Goal: Information Seeking & Learning: Check status

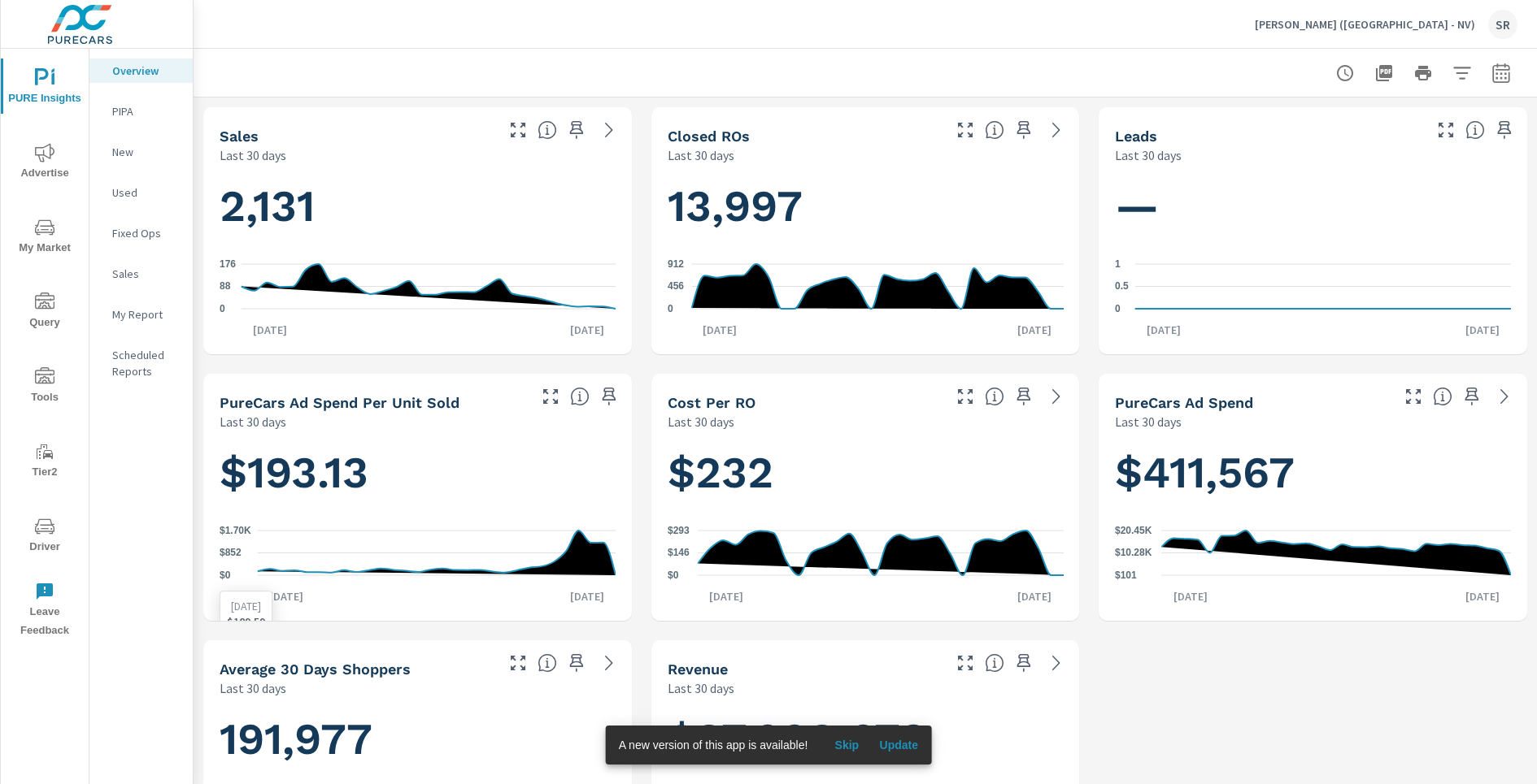
scroll to position [827, 0]
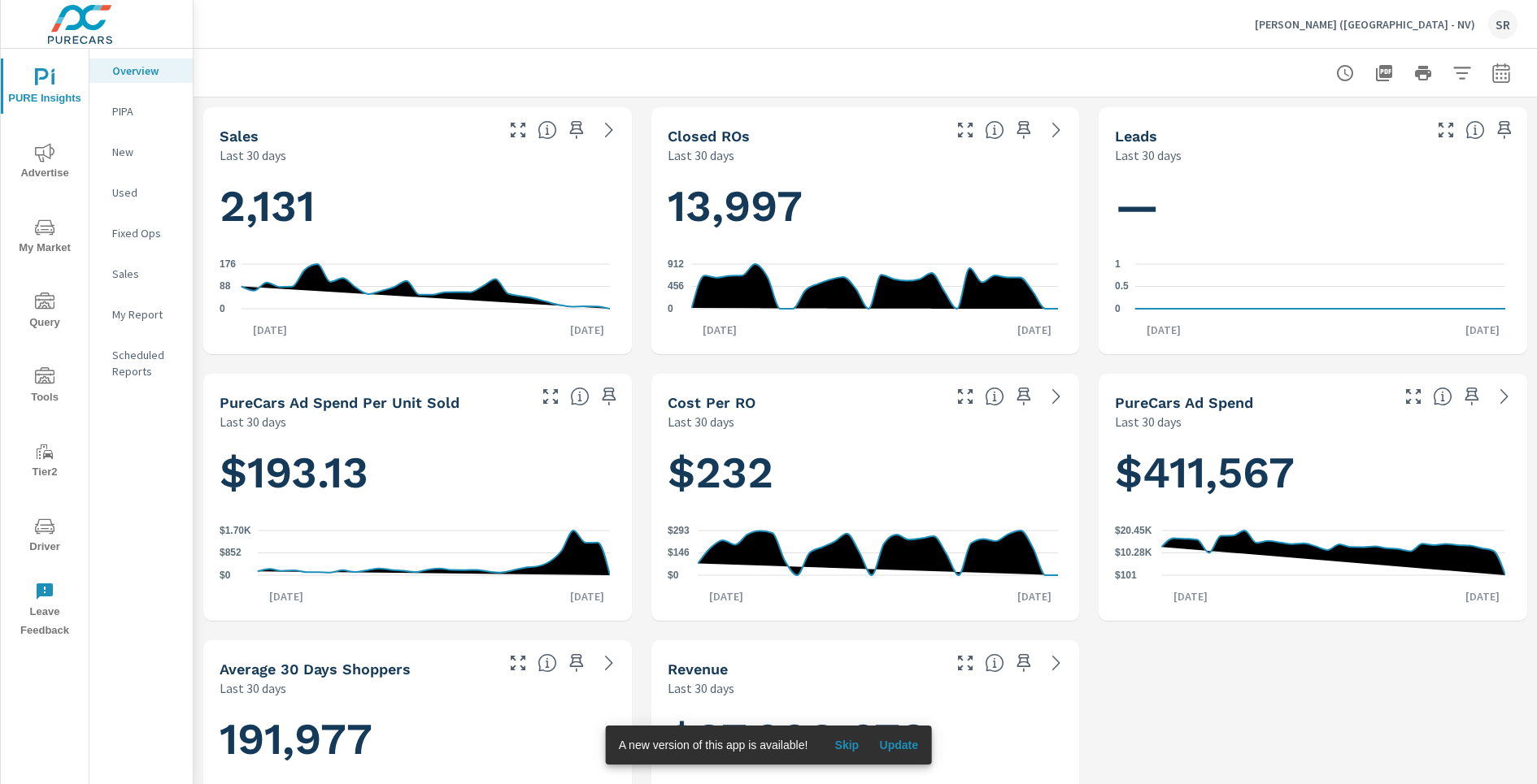
click at [1427, 21] on p "[PERSON_NAME] ([GEOGRAPHIC_DATA] - NV)" at bounding box center [1365, 24] width 221 height 15
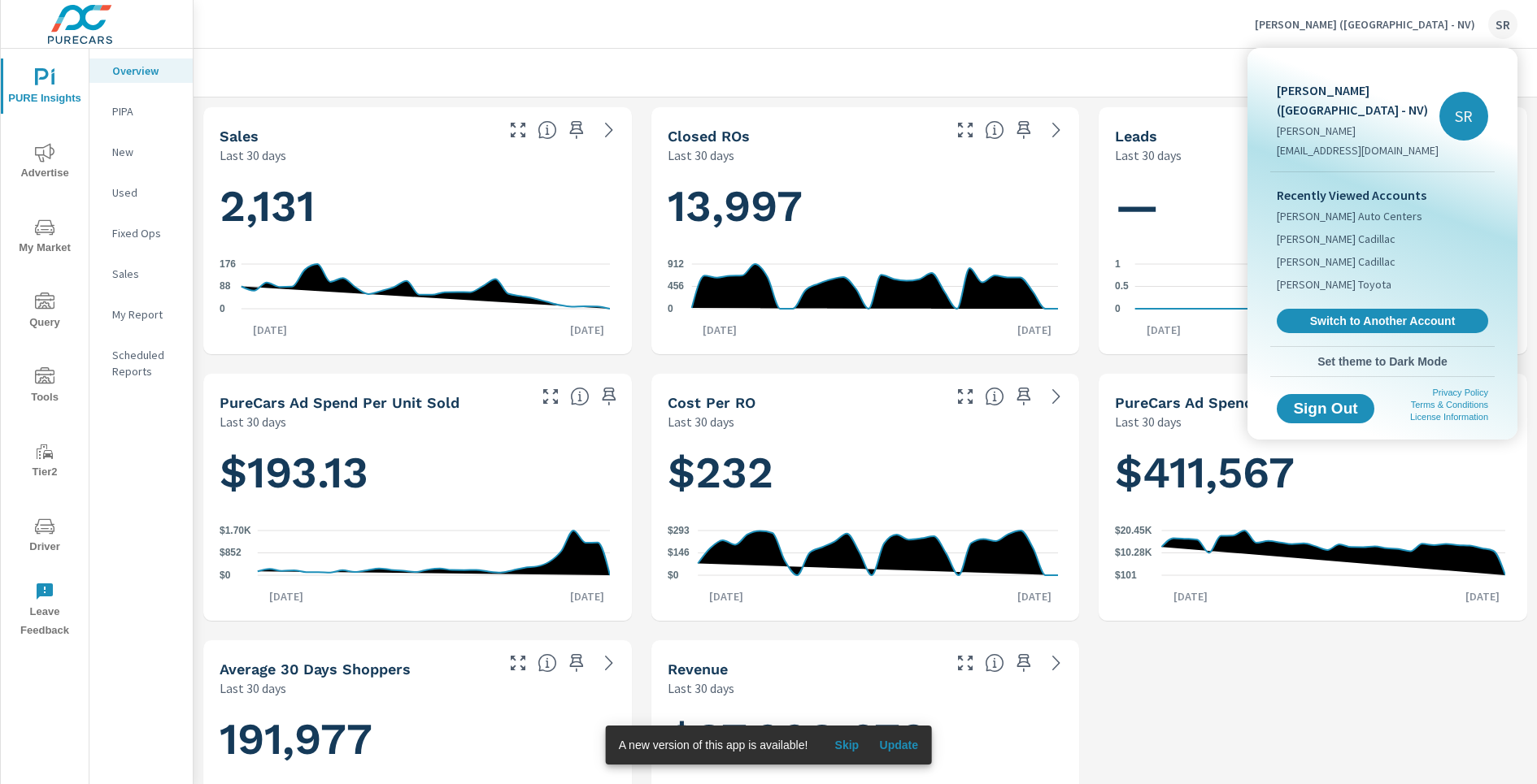
click at [1239, 23] on div at bounding box center [768, 392] width 1537 height 784
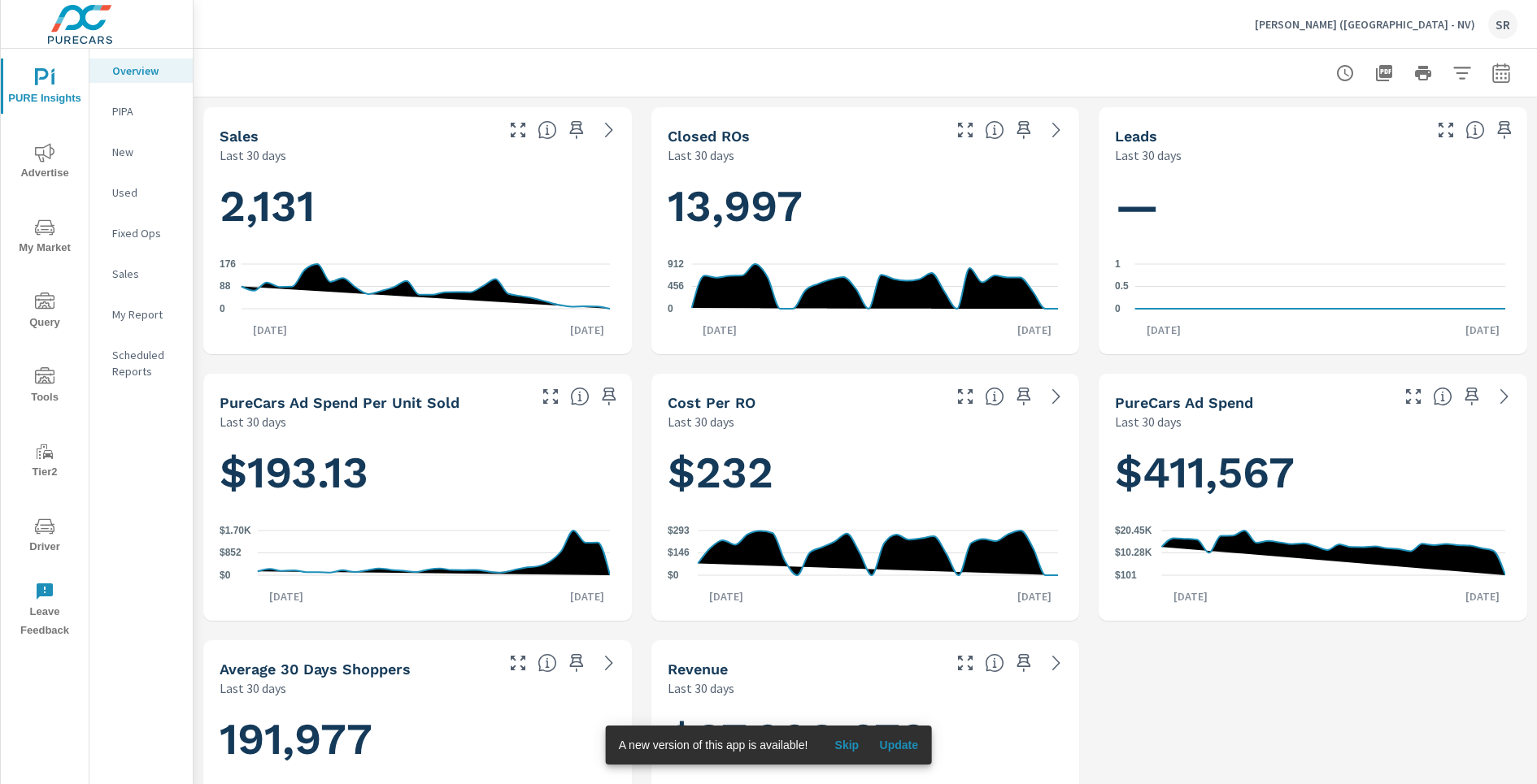
click at [1504, 74] on div at bounding box center [865, 72] width 1344 height 48
click at [1495, 70] on icon "button" at bounding box center [1501, 73] width 19 height 19
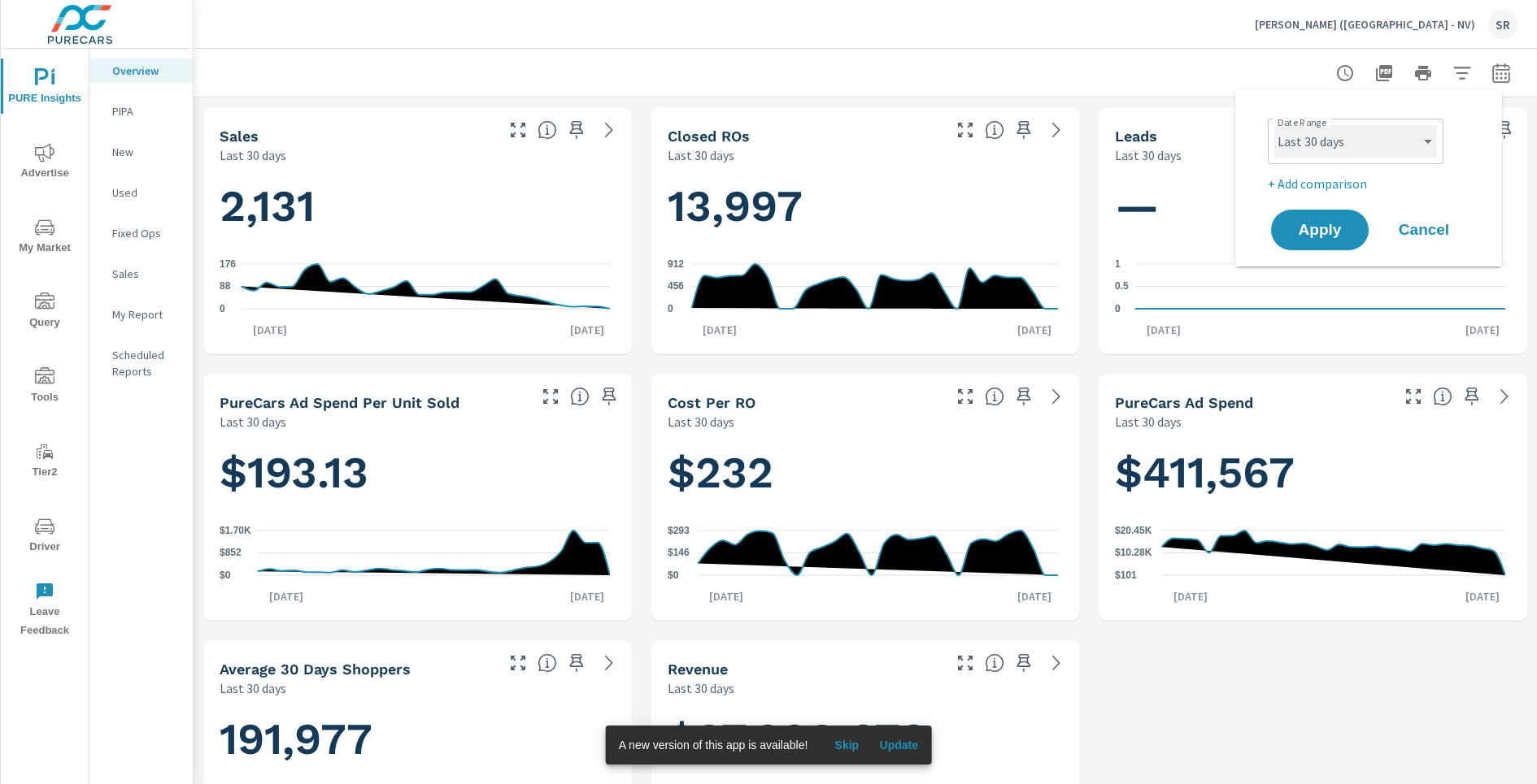
click at [1338, 154] on select "Custom [DATE] Last week Last 7 days Last 14 days Last 30 days Last 45 days Last…" at bounding box center [1355, 141] width 163 height 33
click at [1274, 125] on select "Custom [DATE] Last week Last 7 days Last 14 days Last 30 days Last 45 days Last…" at bounding box center [1355, 141] width 163 height 33
select select "Last month"
click at [124, 236] on p "Fixed Ops" at bounding box center [146, 233] width 68 height 16
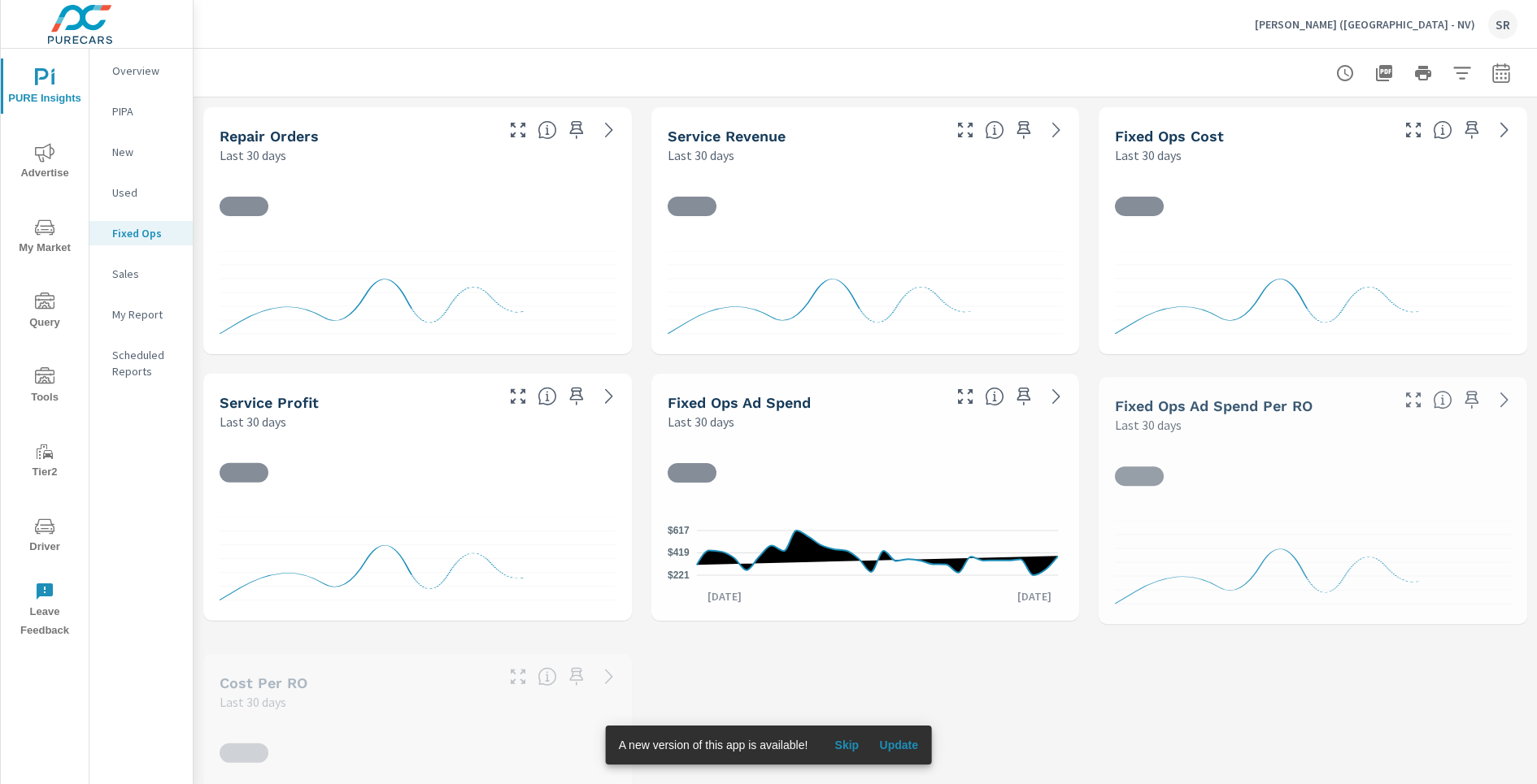
click at [56, 156] on span "Advertise" at bounding box center [44, 163] width 78 height 40
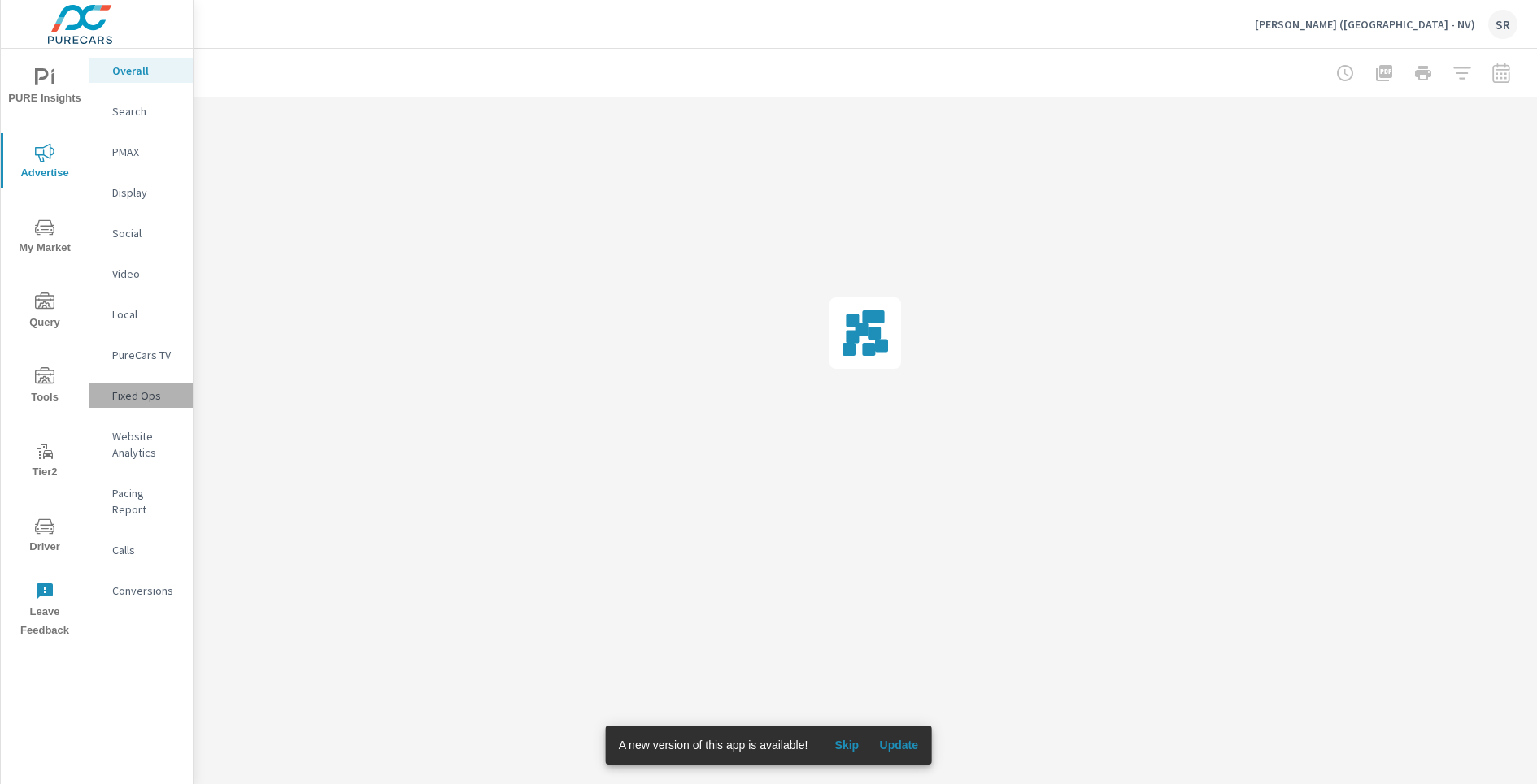
click at [146, 400] on p "Fixed Ops" at bounding box center [146, 396] width 68 height 16
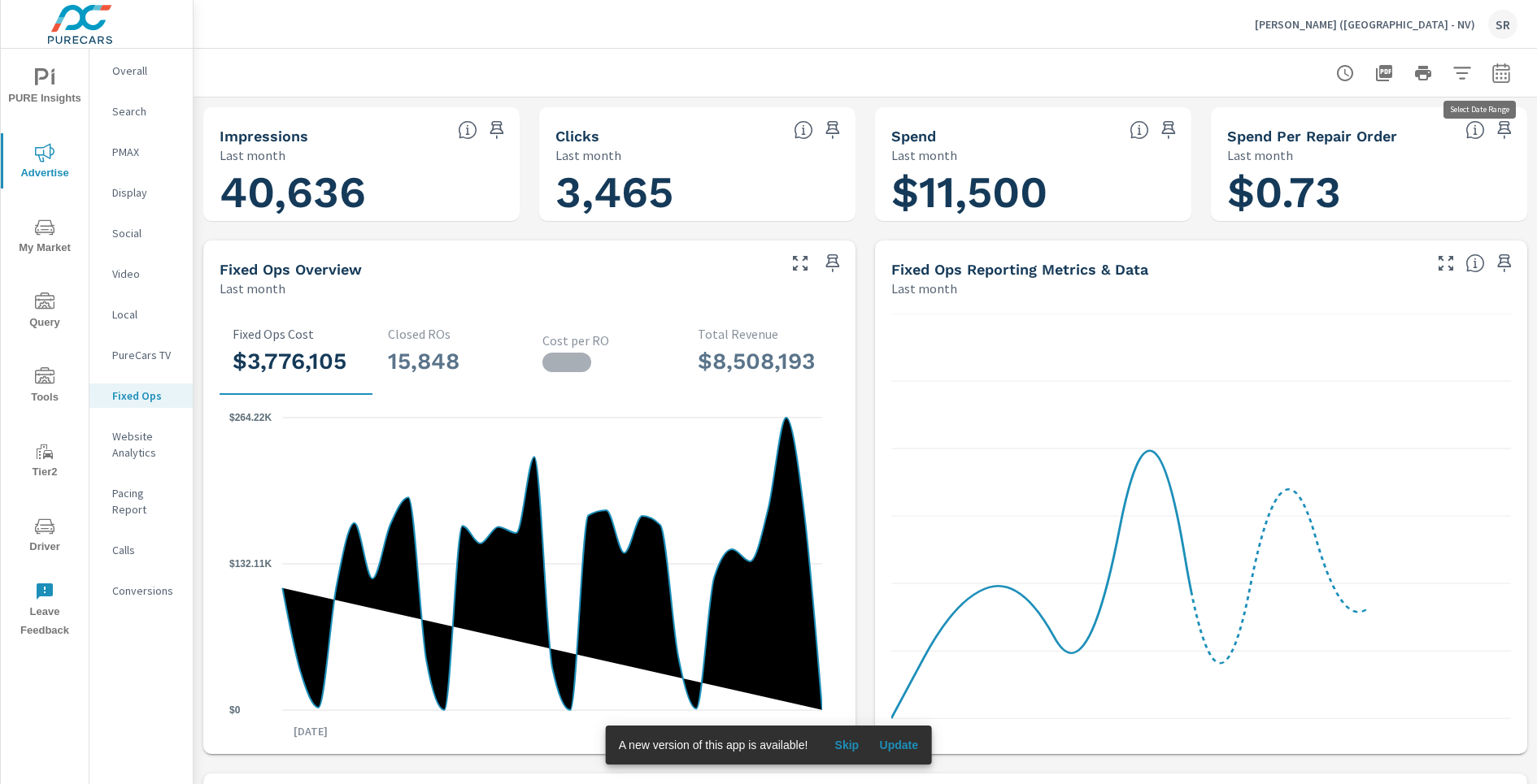
click at [1492, 77] on icon "button" at bounding box center [1501, 73] width 19 height 19
select select "Last month"
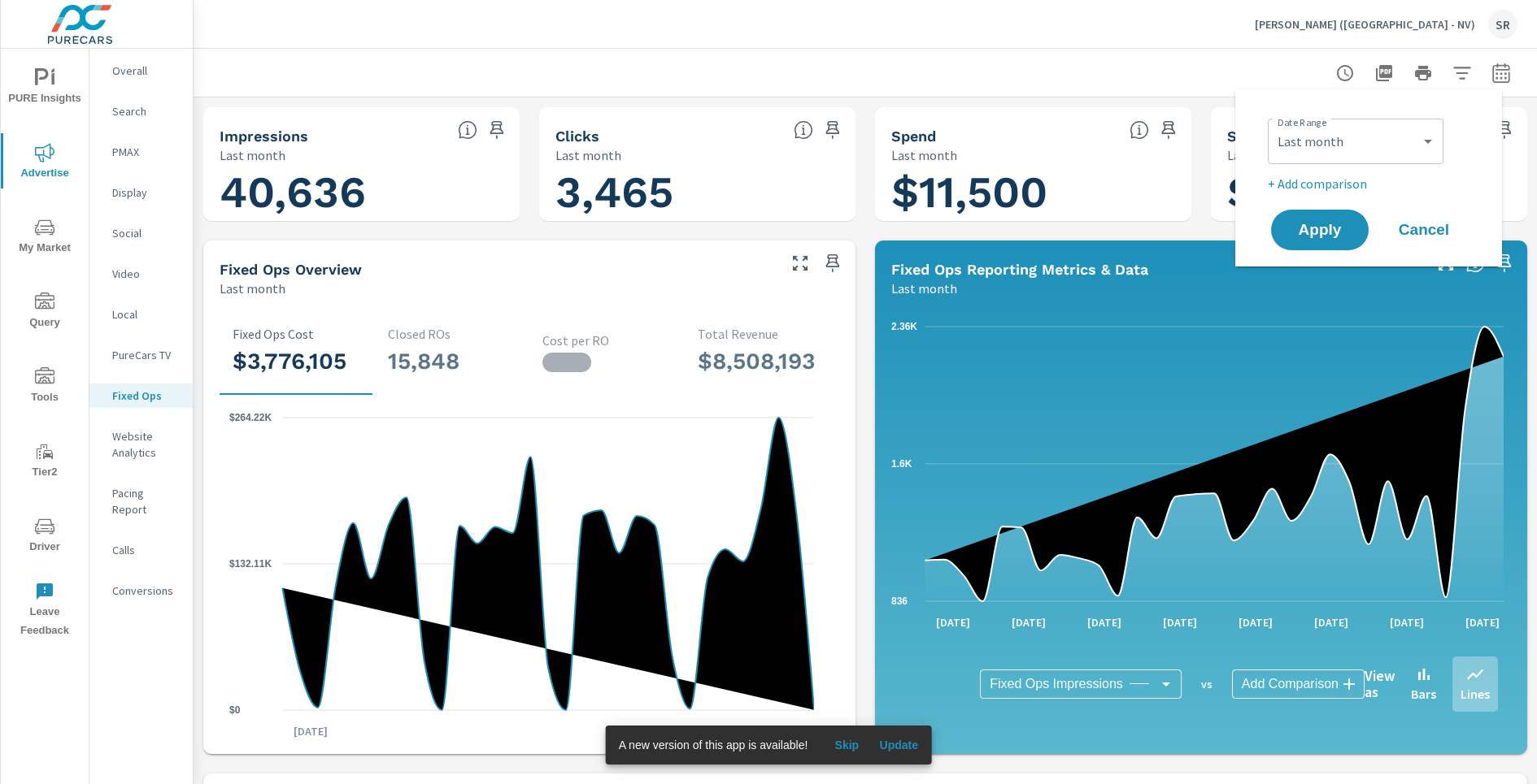
scroll to position [183, 0]
click at [1342, 222] on span "Apply" at bounding box center [1320, 230] width 67 height 16
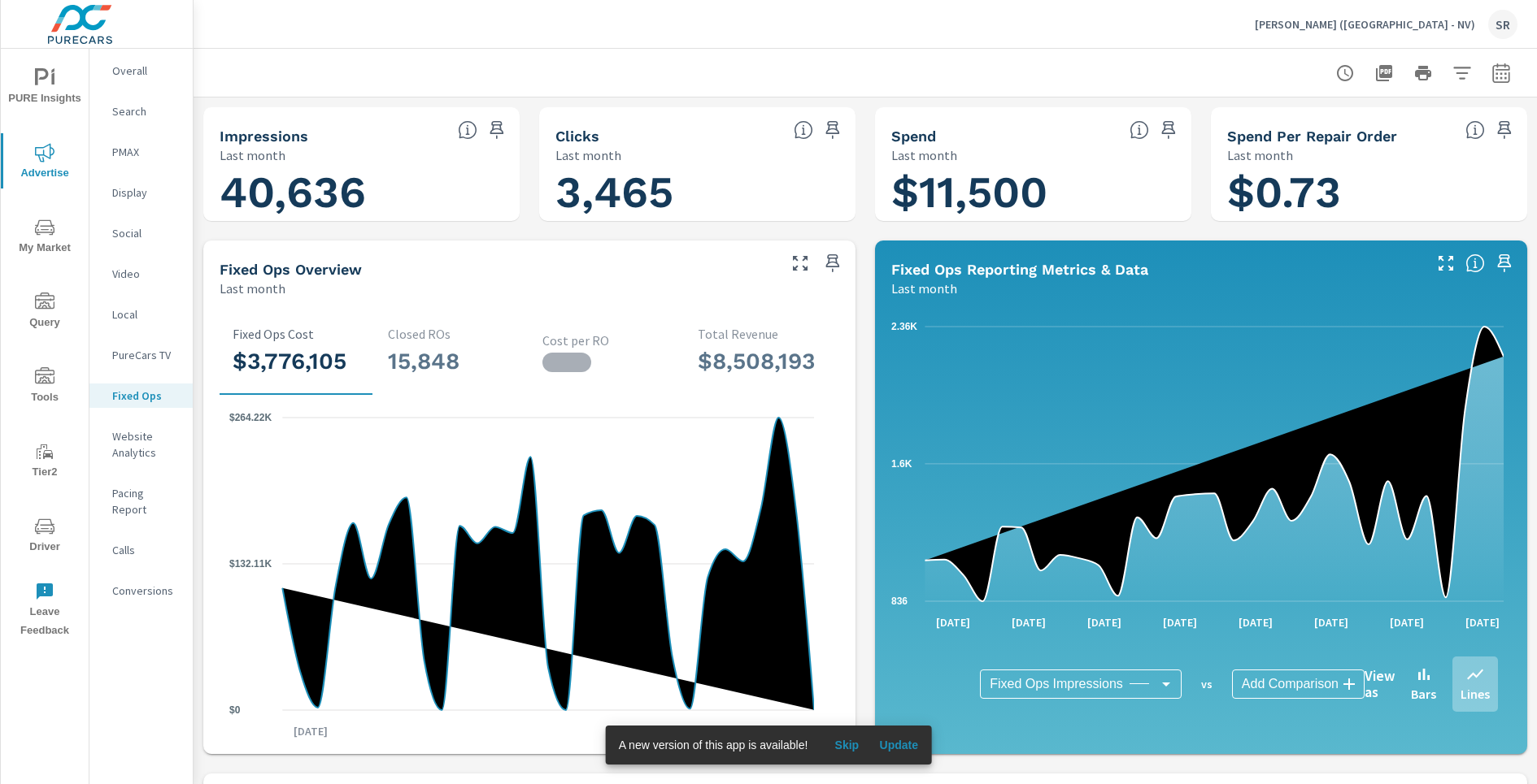
drag, startPoint x: 872, startPoint y: 62, endPoint x: 845, endPoint y: 109, distance: 54.2
click at [872, 62] on div at bounding box center [864, 72] width 1304 height 48
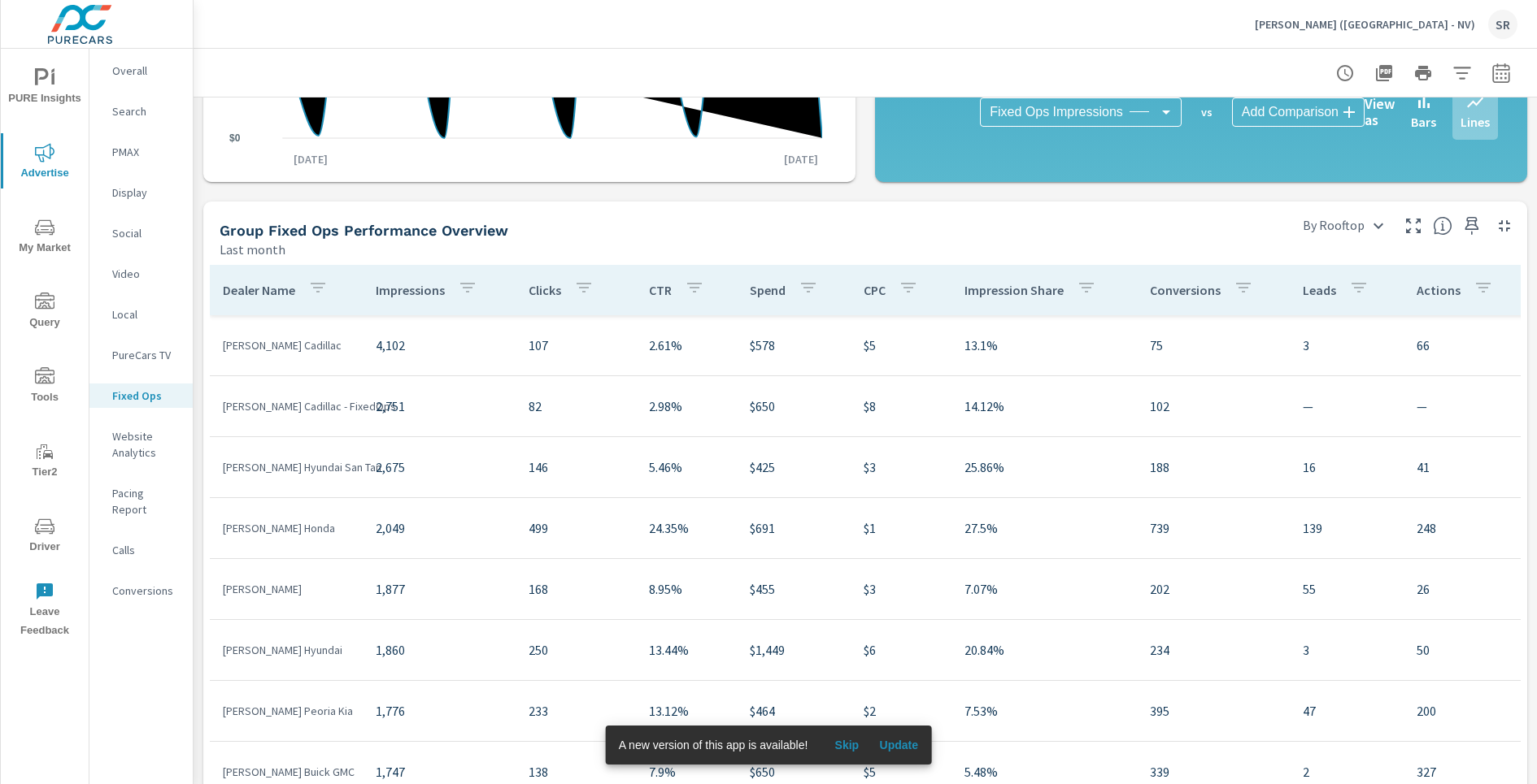
scroll to position [779, 0]
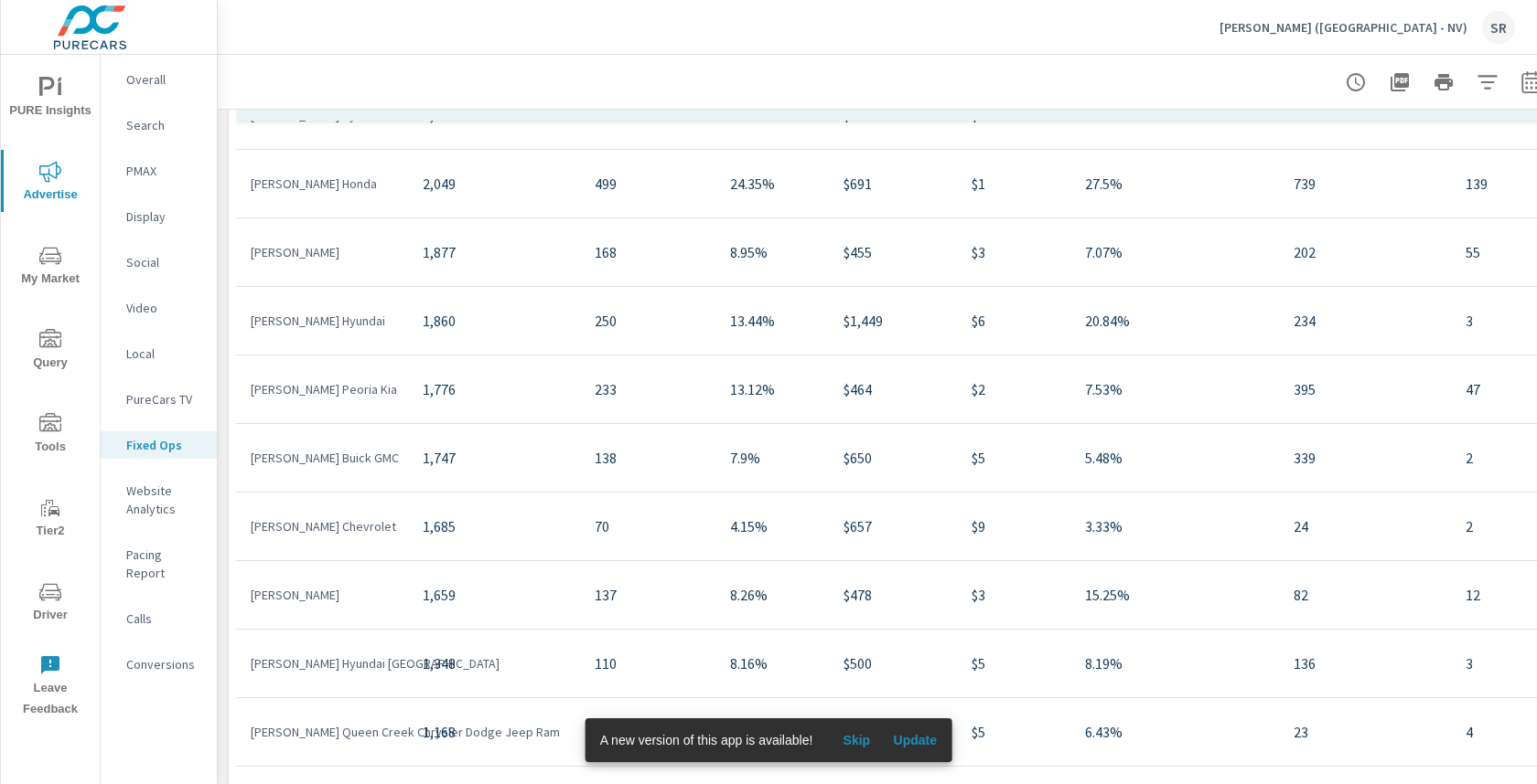
scroll to position [884, 0]
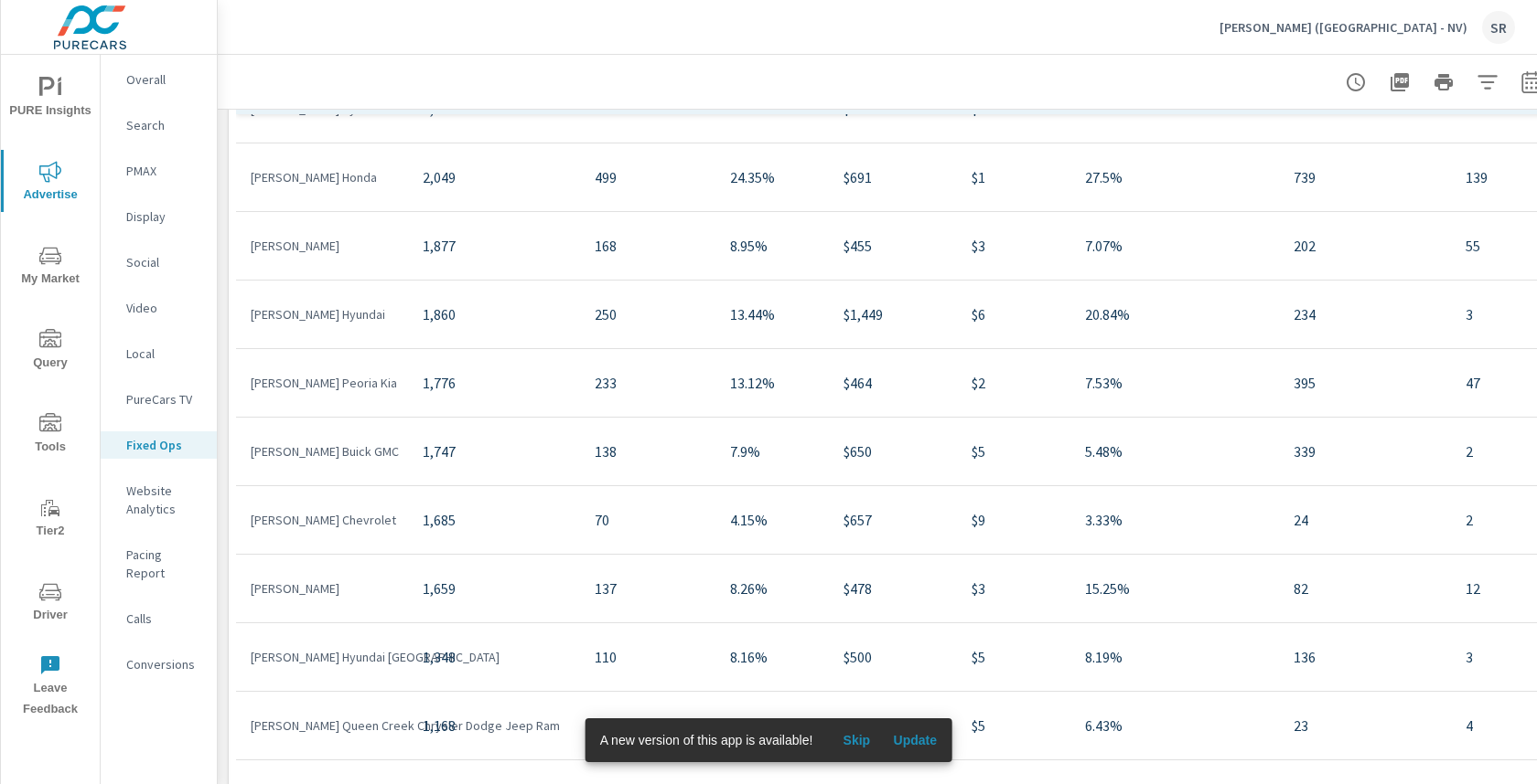
scroll to position [207, 0]
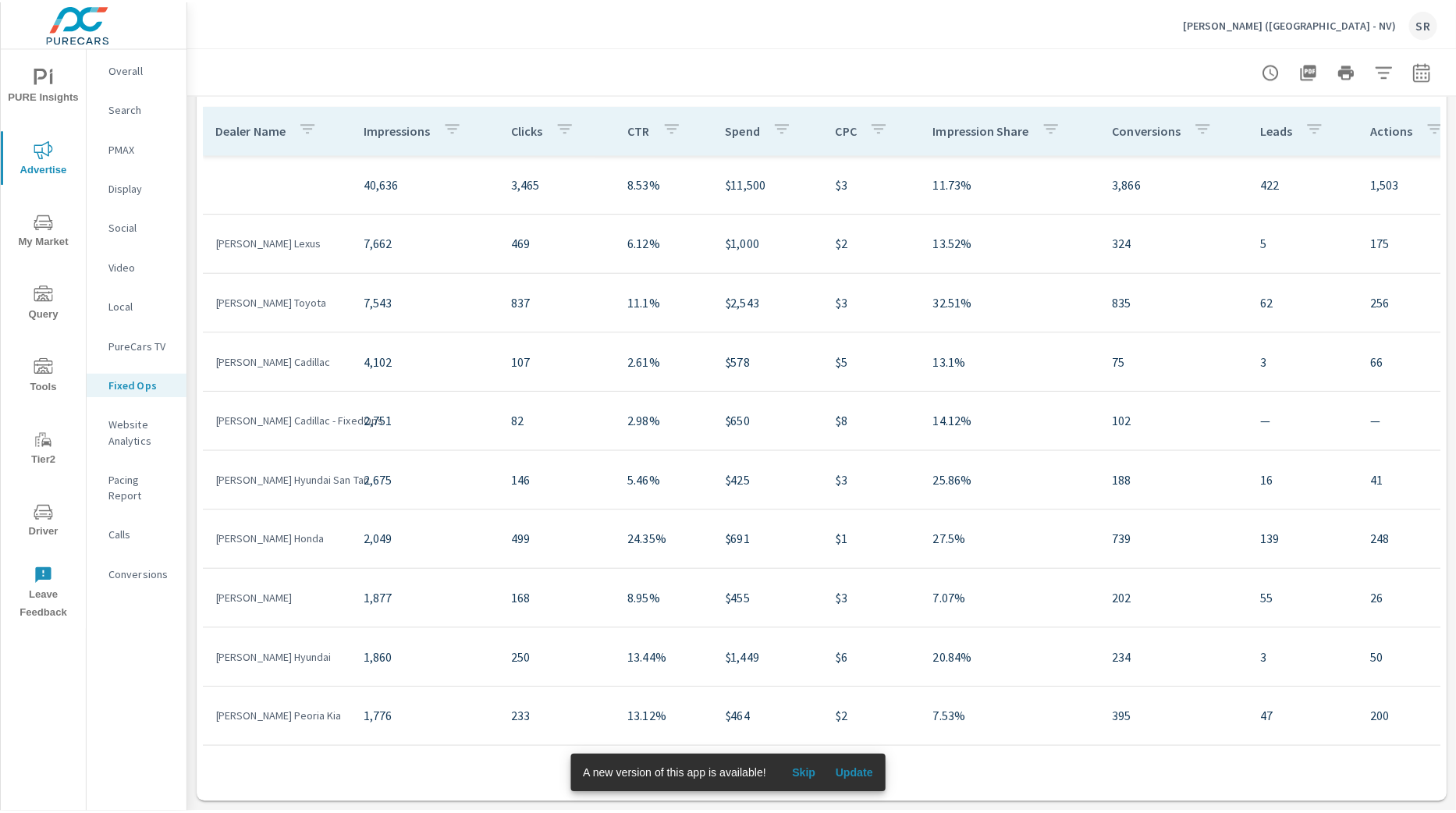
scroll to position [688, 0]
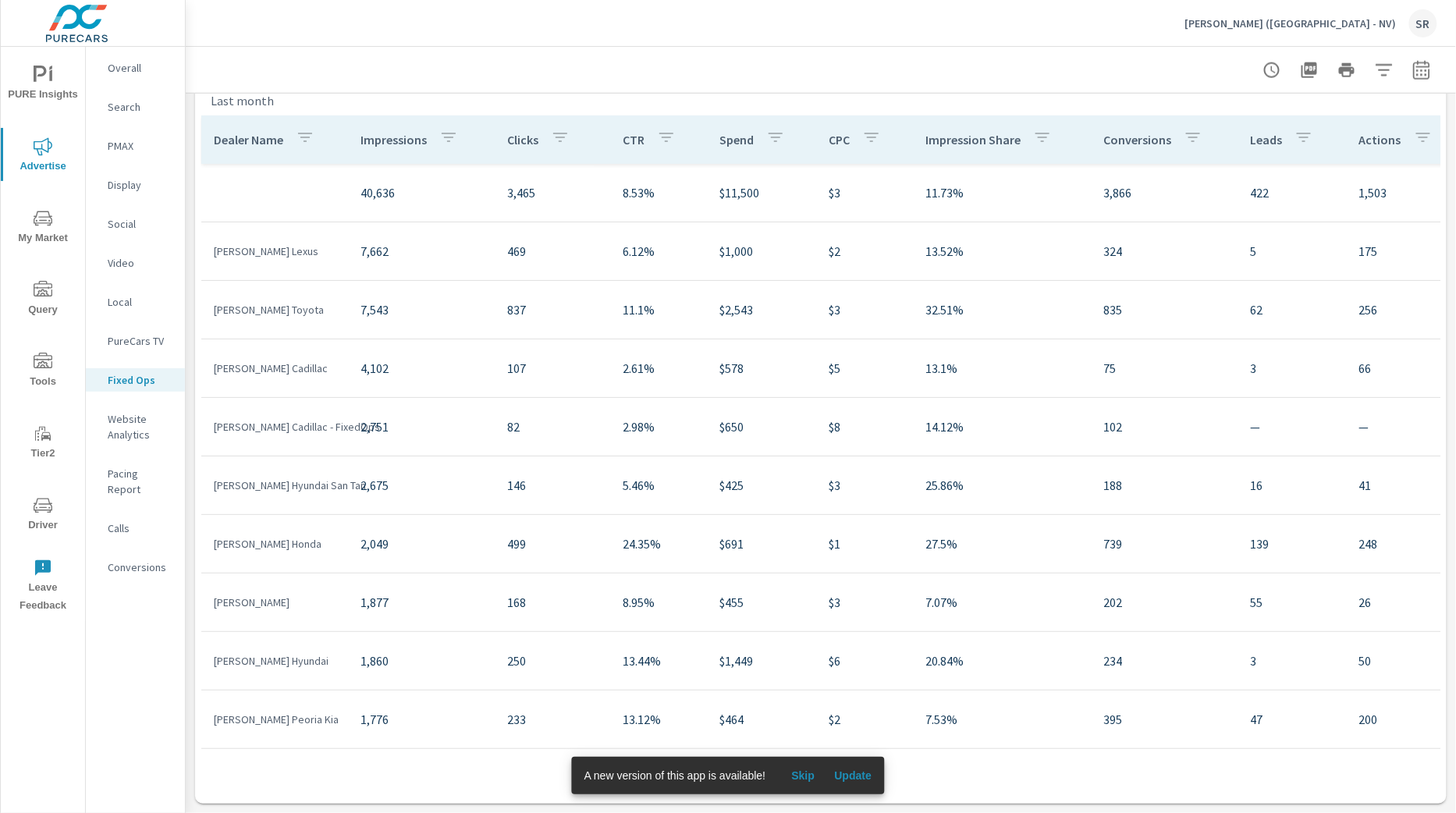
click at [804, 751] on button "Skip" at bounding box center [802, 775] width 50 height 25
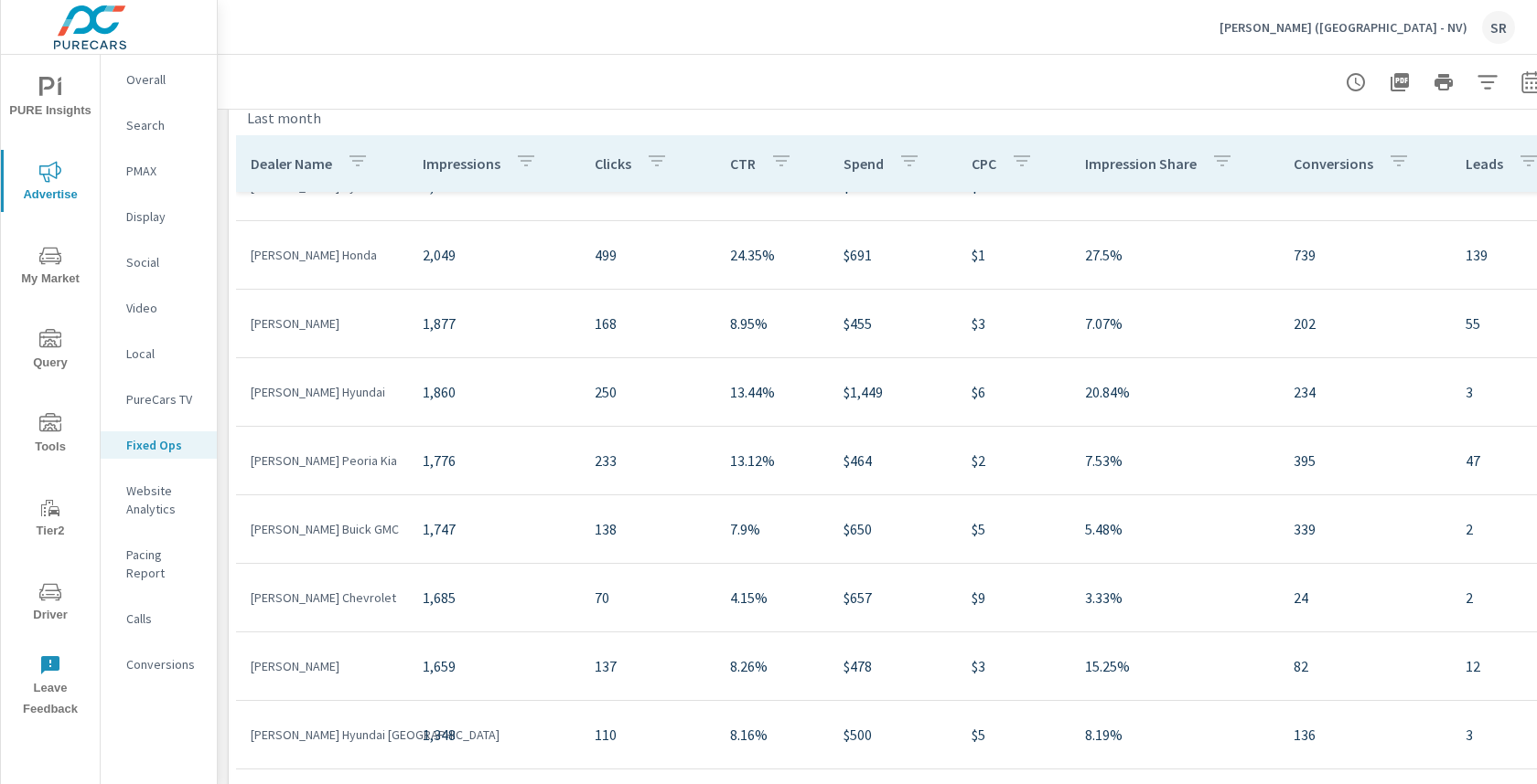
scroll to position [807, 49]
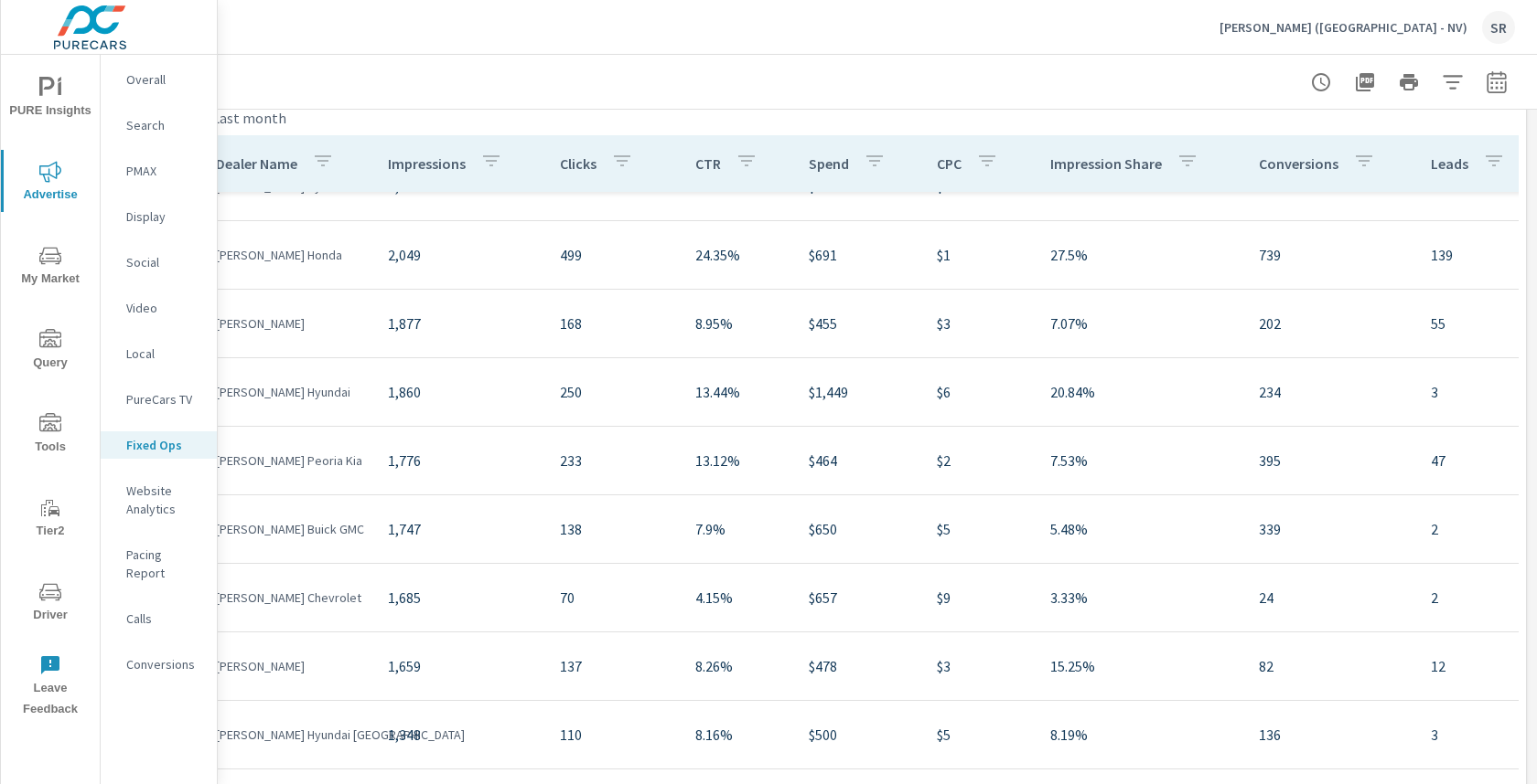
click at [657, 102] on div at bounding box center [859, 81] width 1310 height 54
click at [24, 102] on span "PURE Insights" at bounding box center [49, 99] width 88 height 44
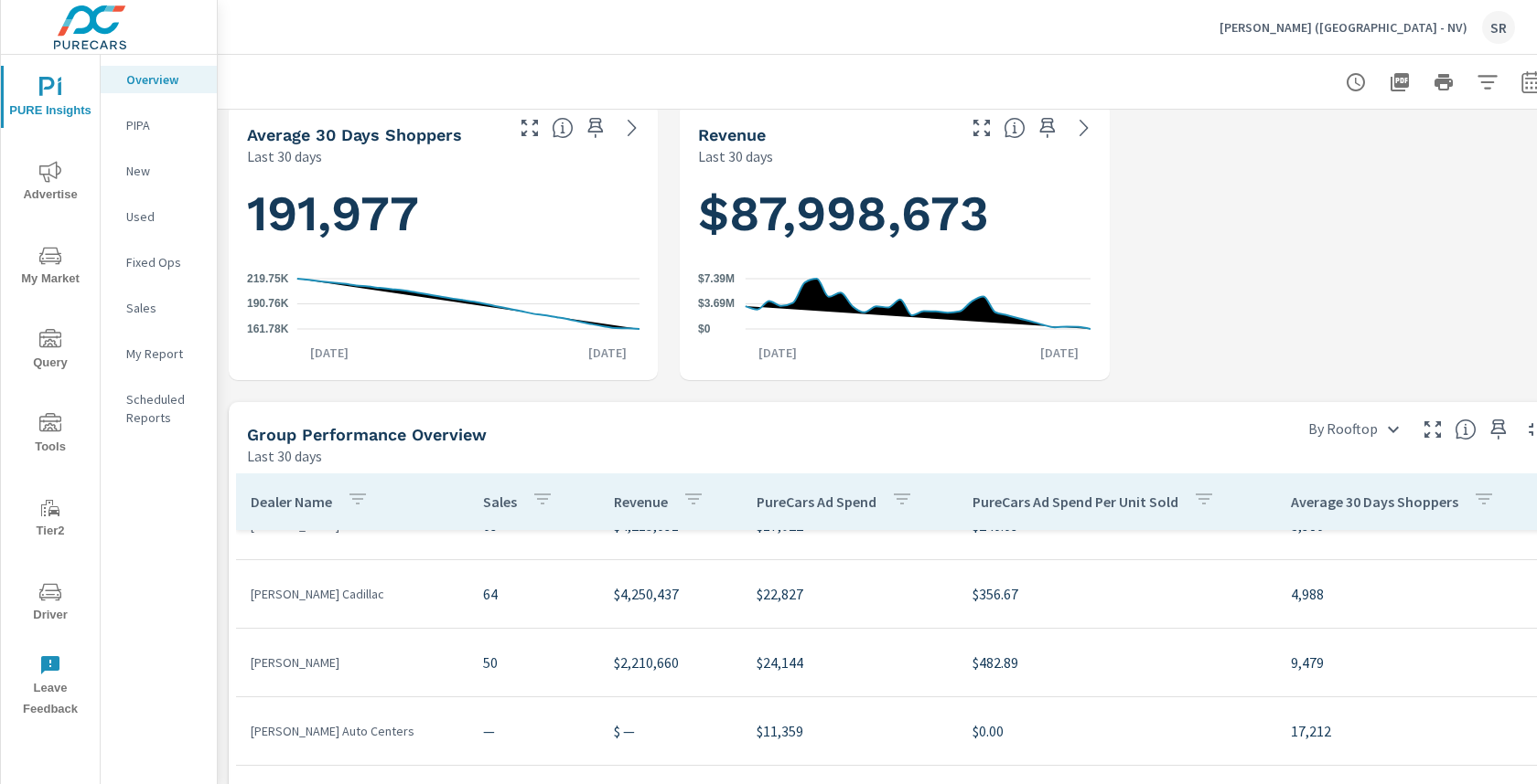
scroll to position [867, 0]
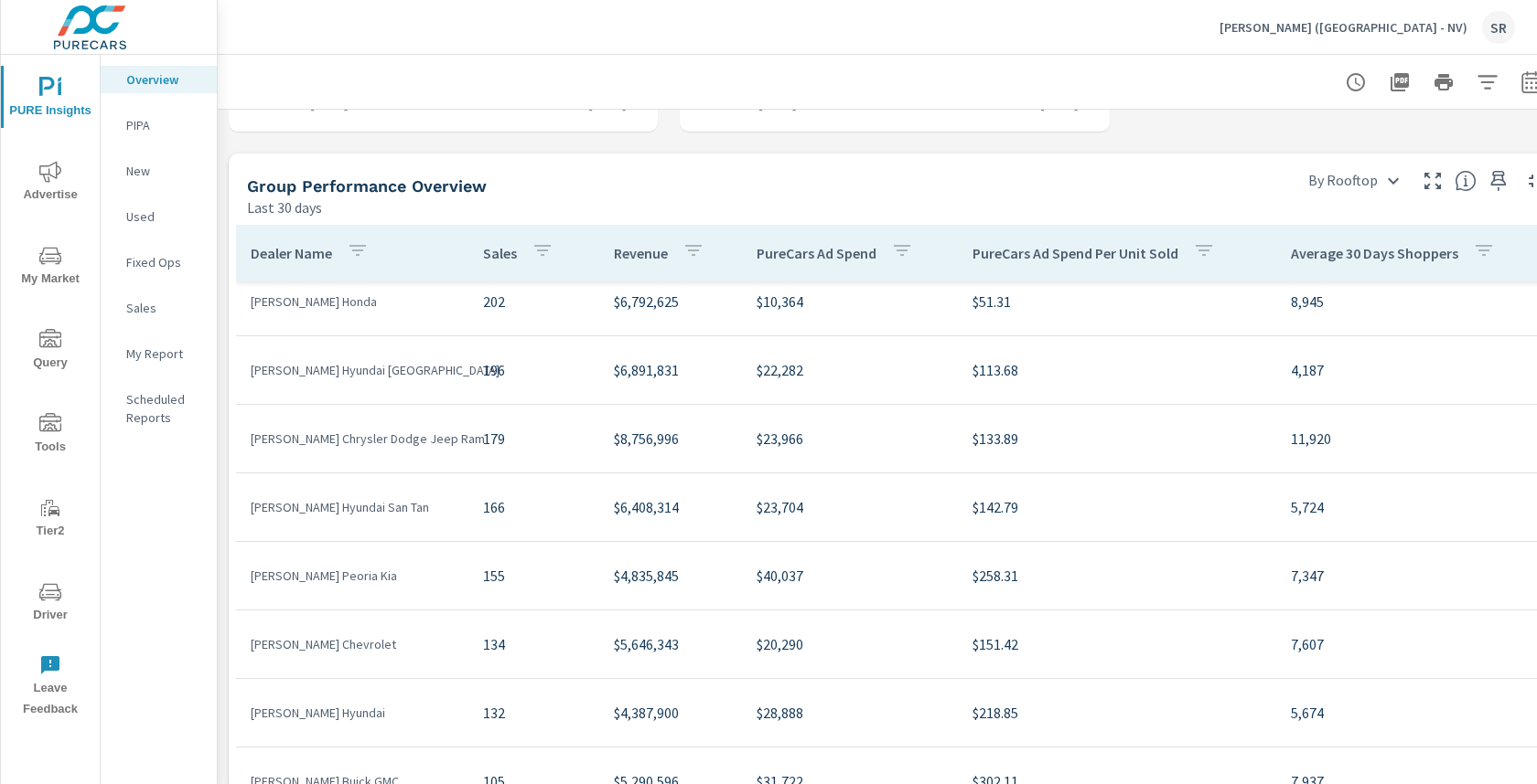
scroll to position [21, 0]
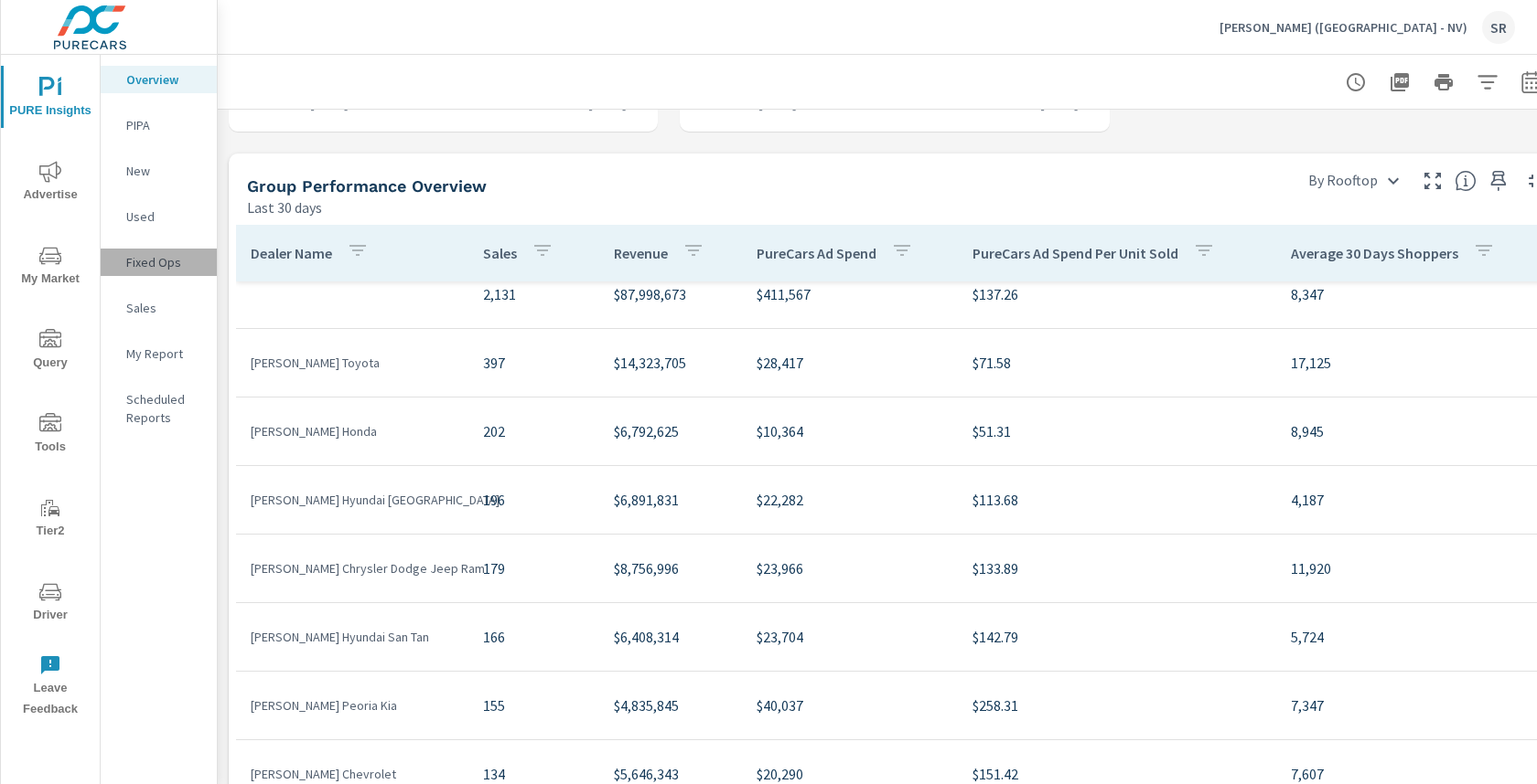
click at [133, 268] on p "Fixed Ops" at bounding box center [164, 262] width 76 height 18
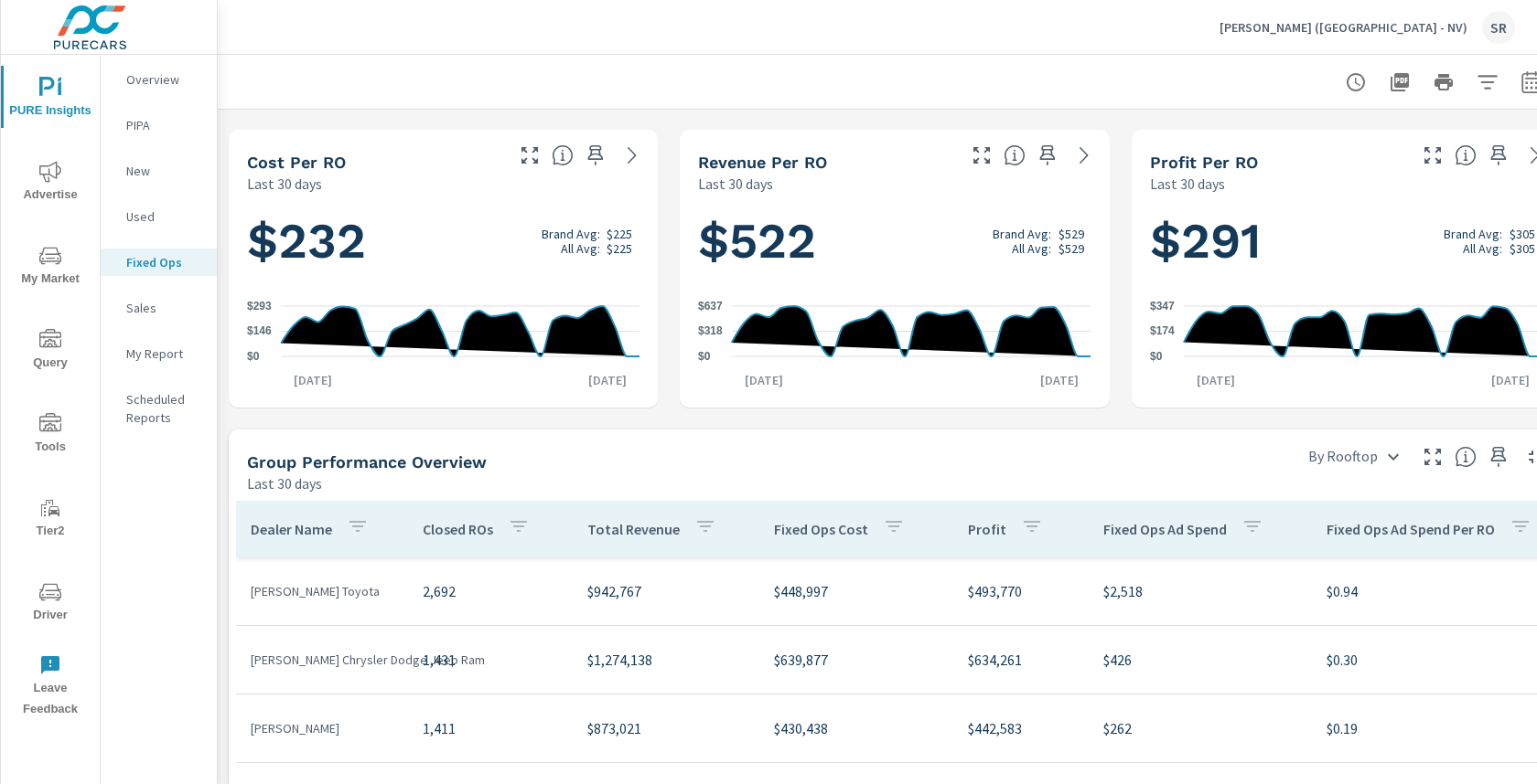
scroll to position [591, 0]
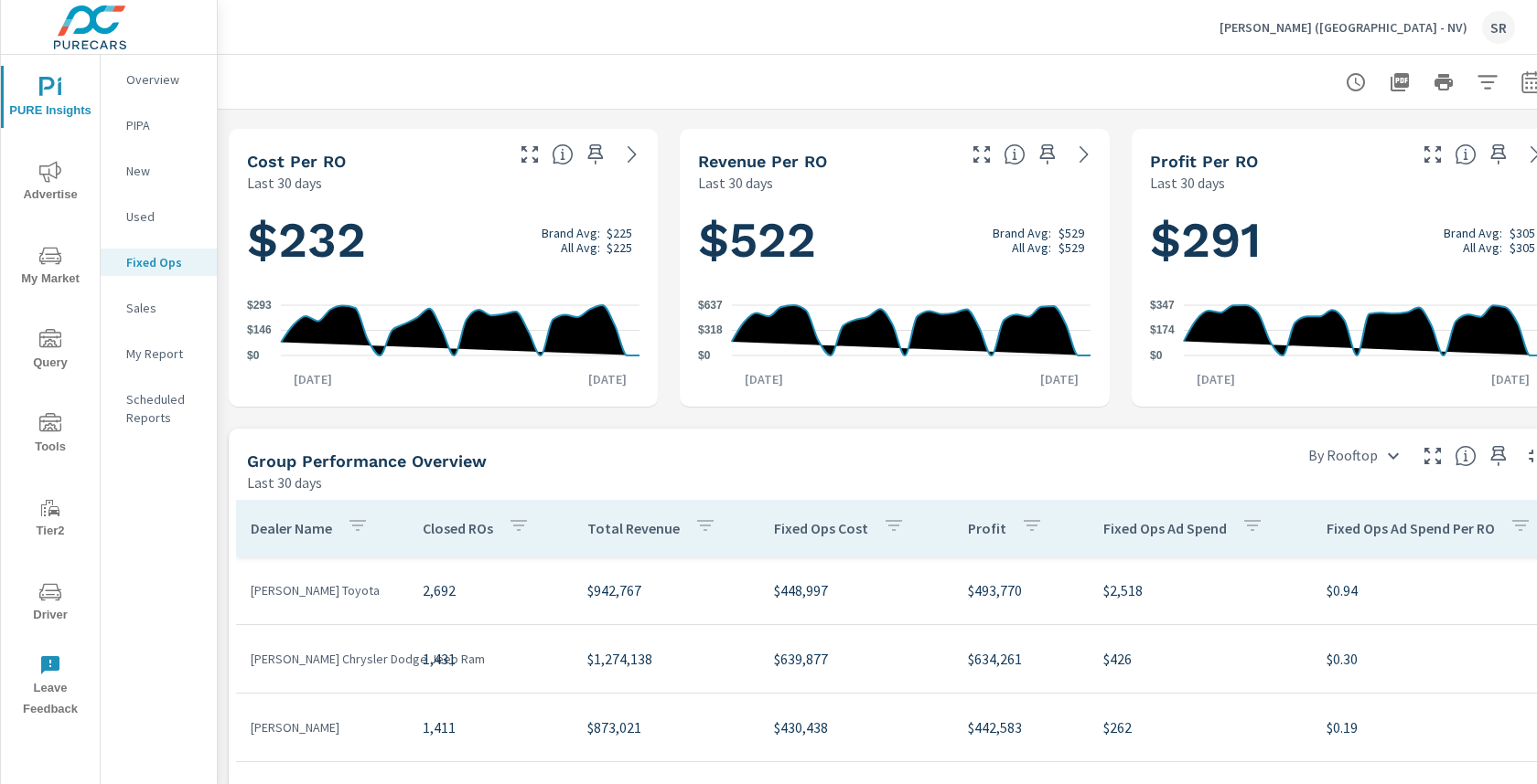
click at [57, 180] on icon "nav menu" at bounding box center [50, 172] width 22 height 22
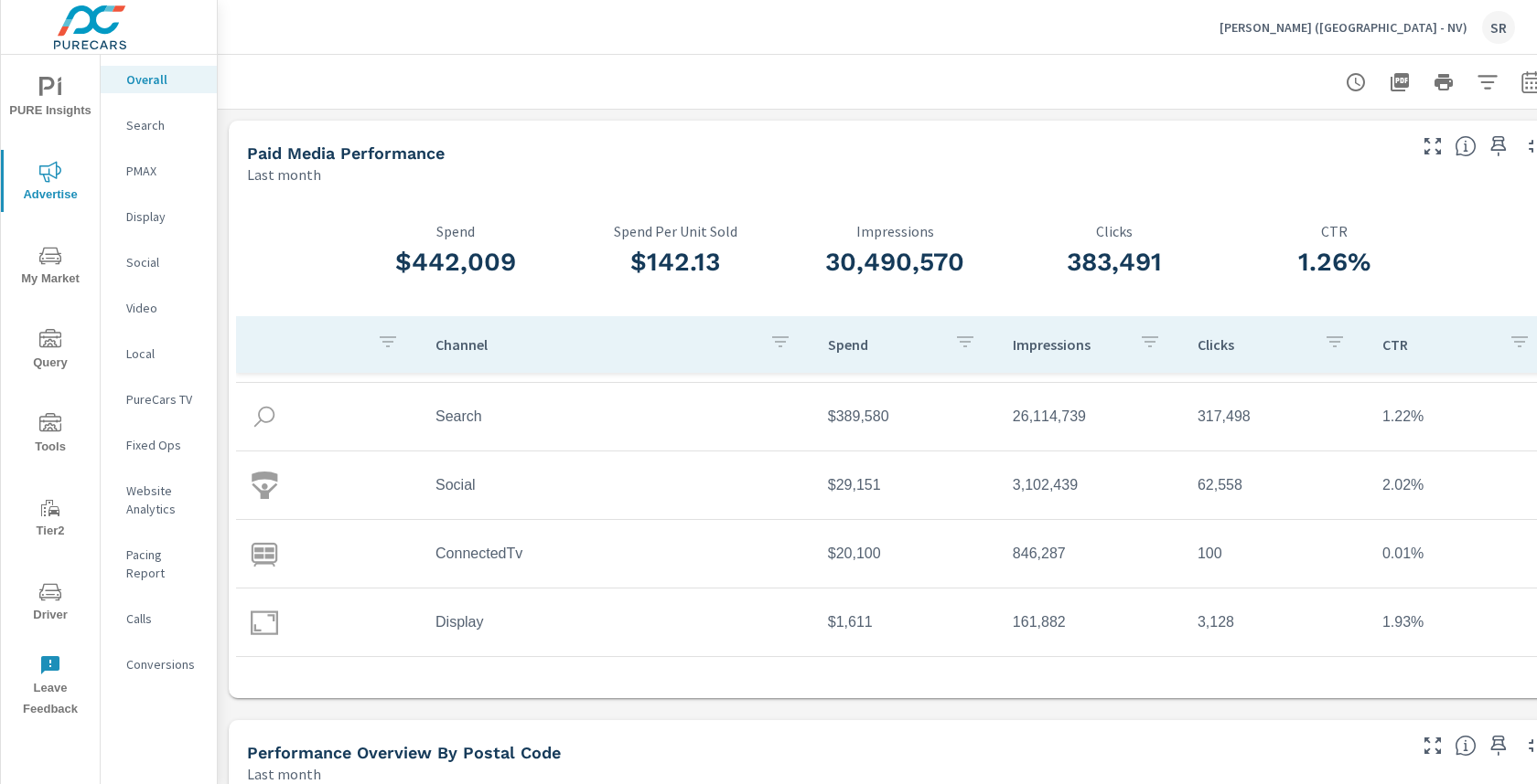
scroll to position [121, 0]
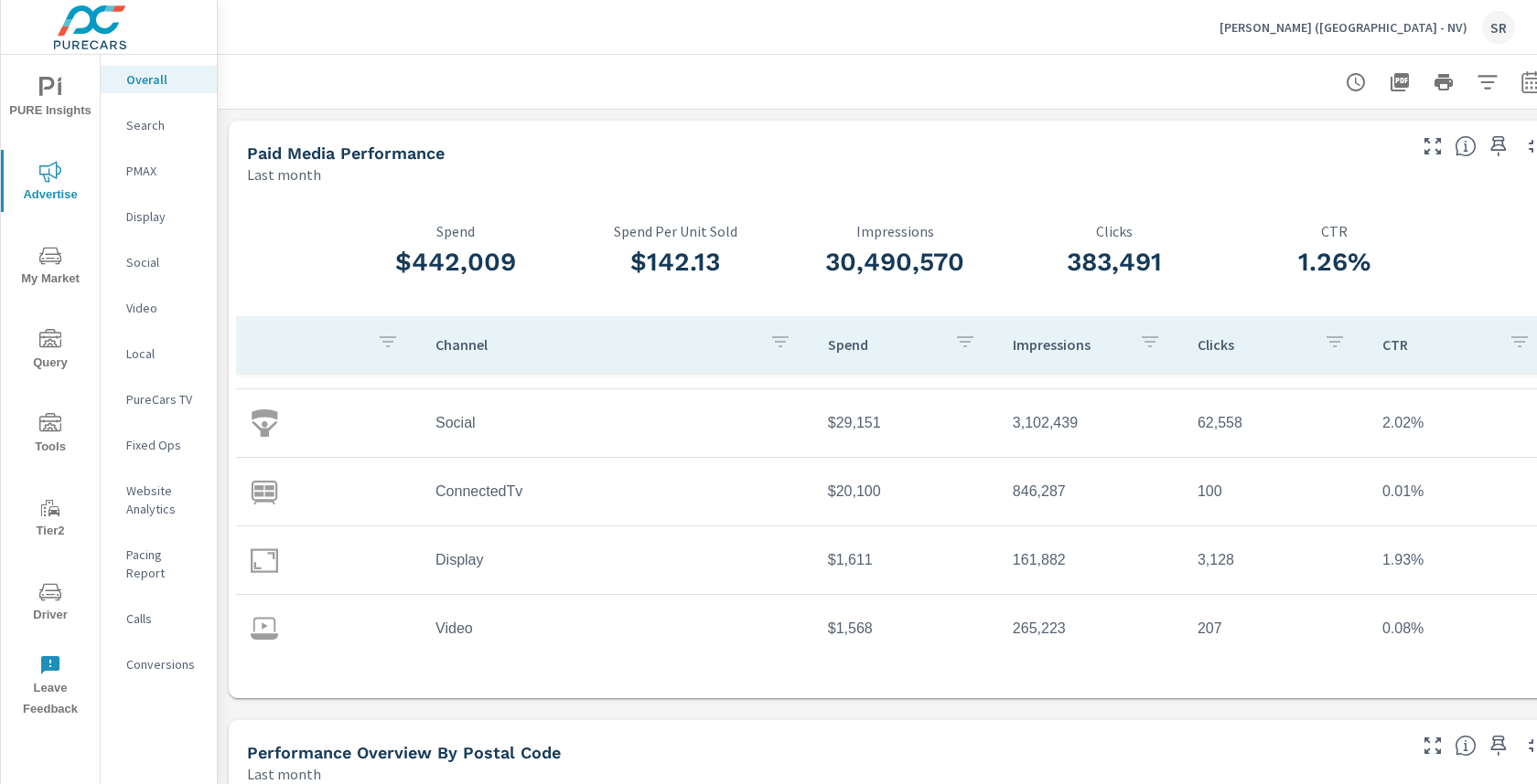
click at [142, 450] on p "Fixed Ops" at bounding box center [164, 445] width 76 height 18
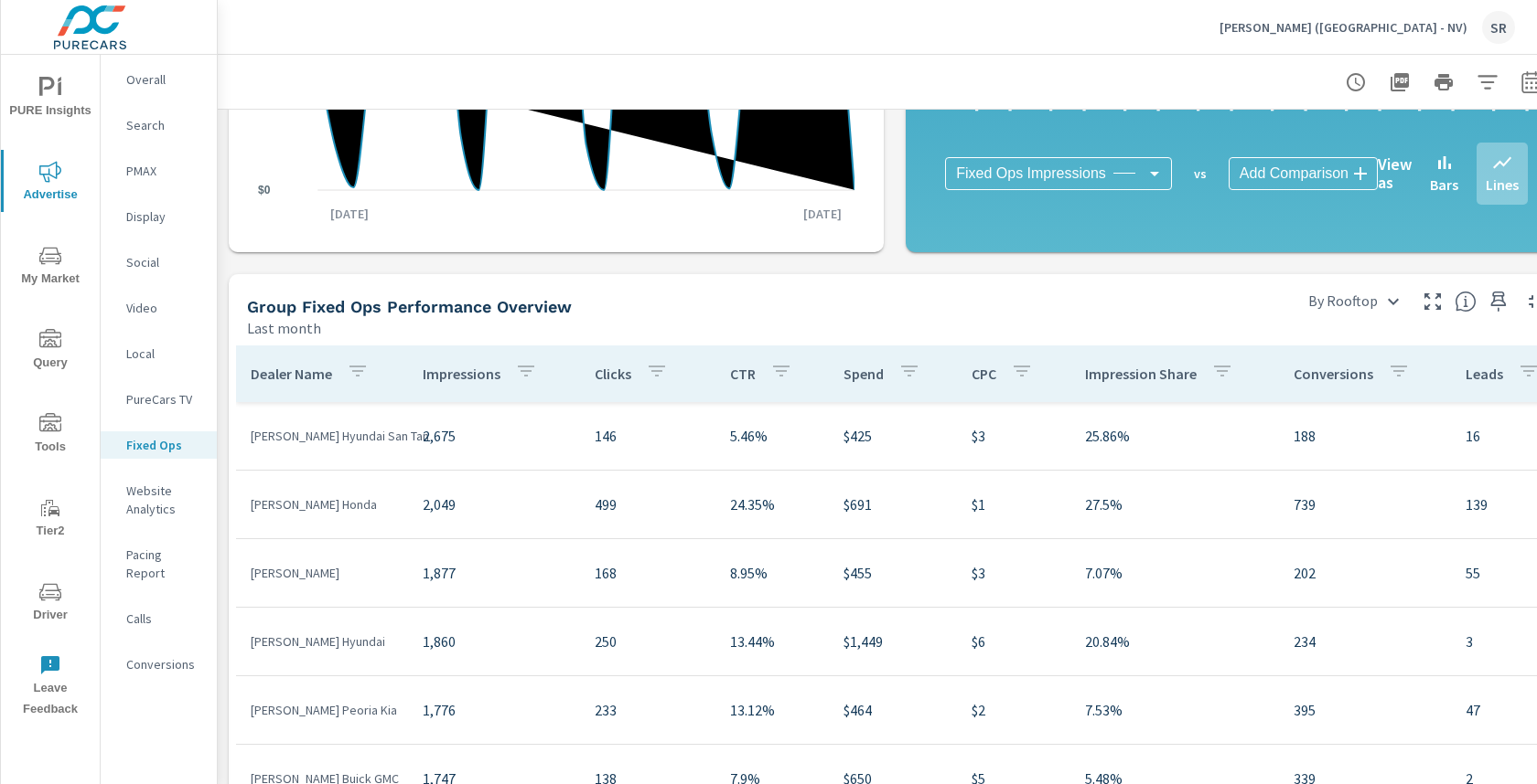
scroll to position [596, 49]
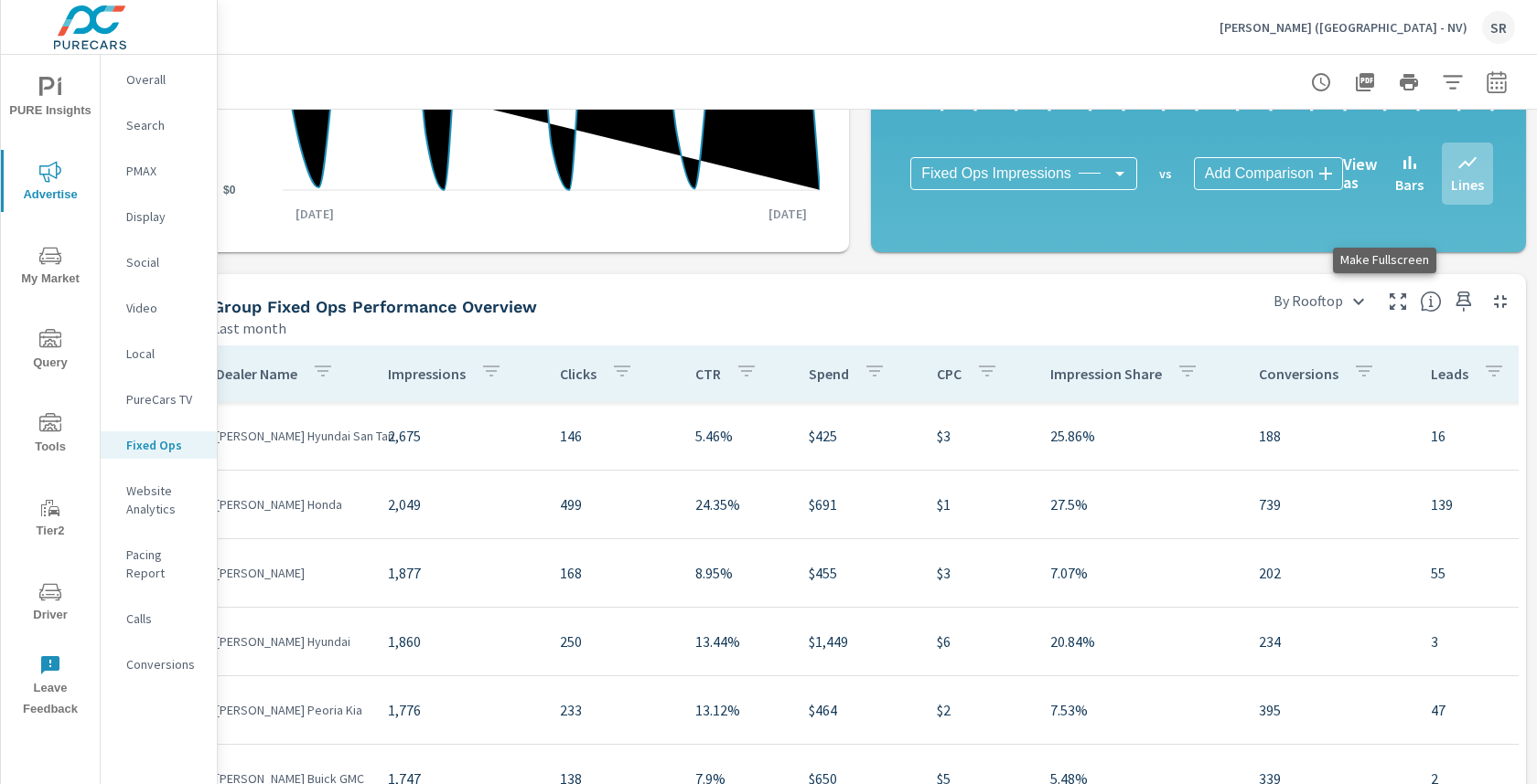
click at [1394, 304] on button "button" at bounding box center [1398, 302] width 30 height 30
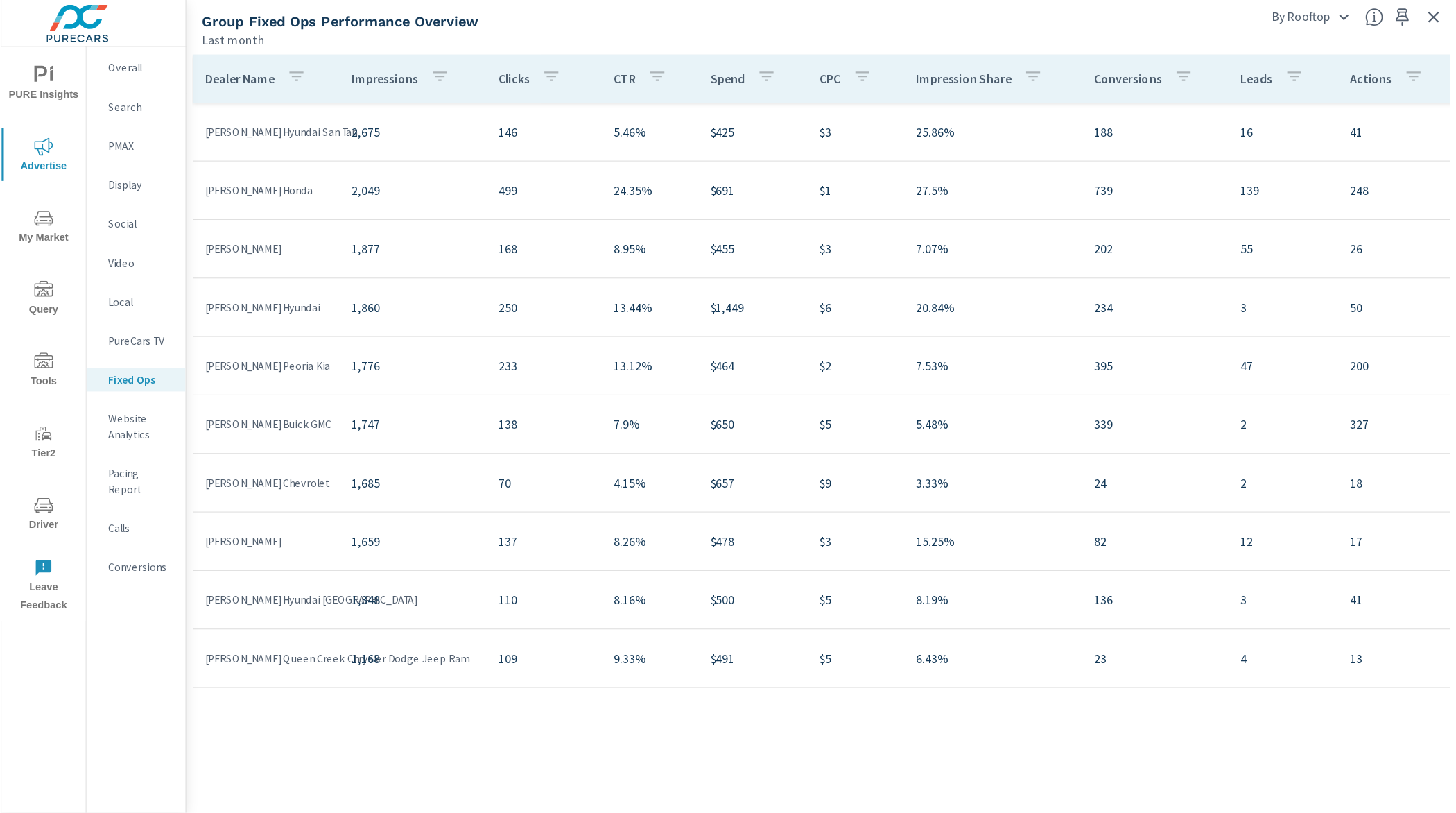
scroll to position [238, 0]
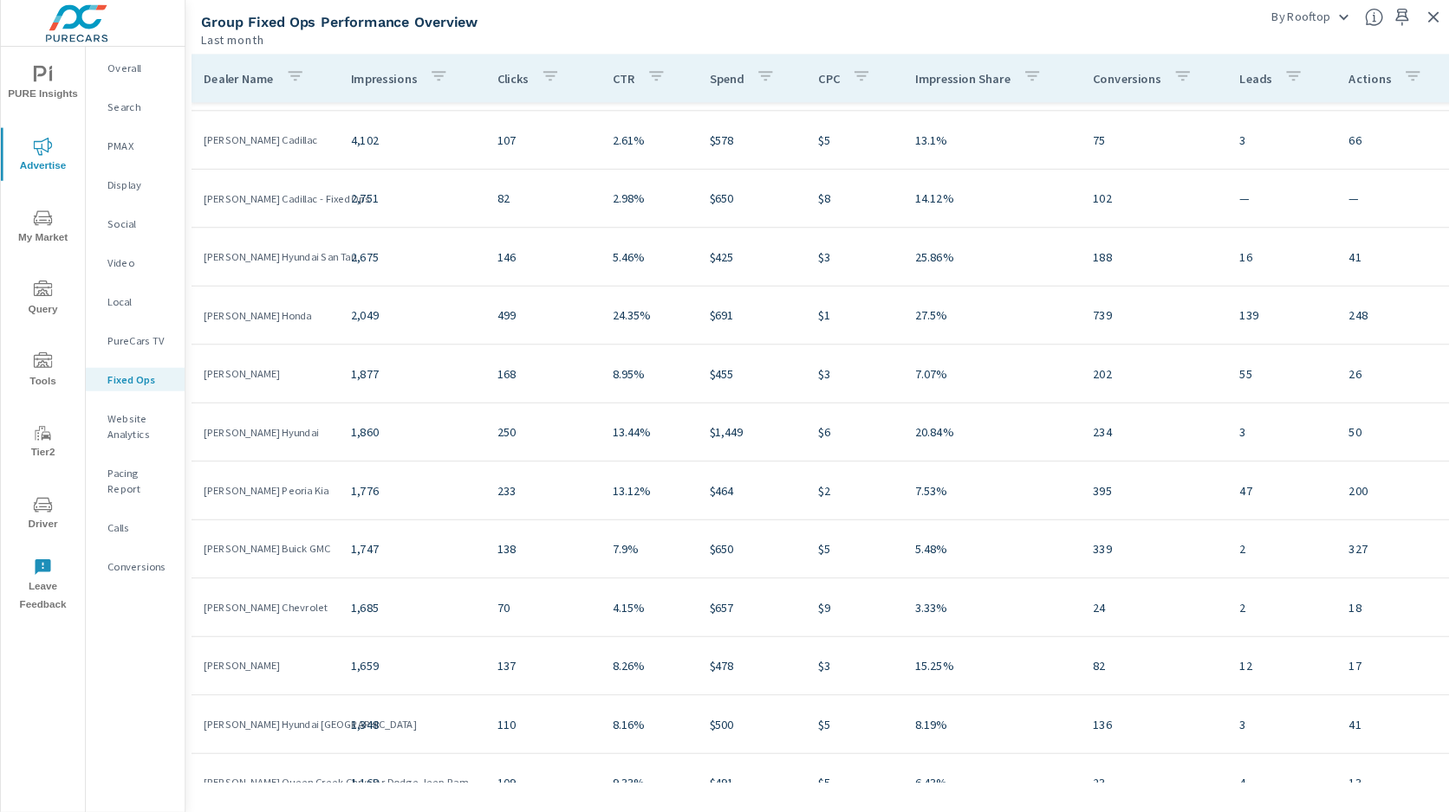
scroll to position [185, 0]
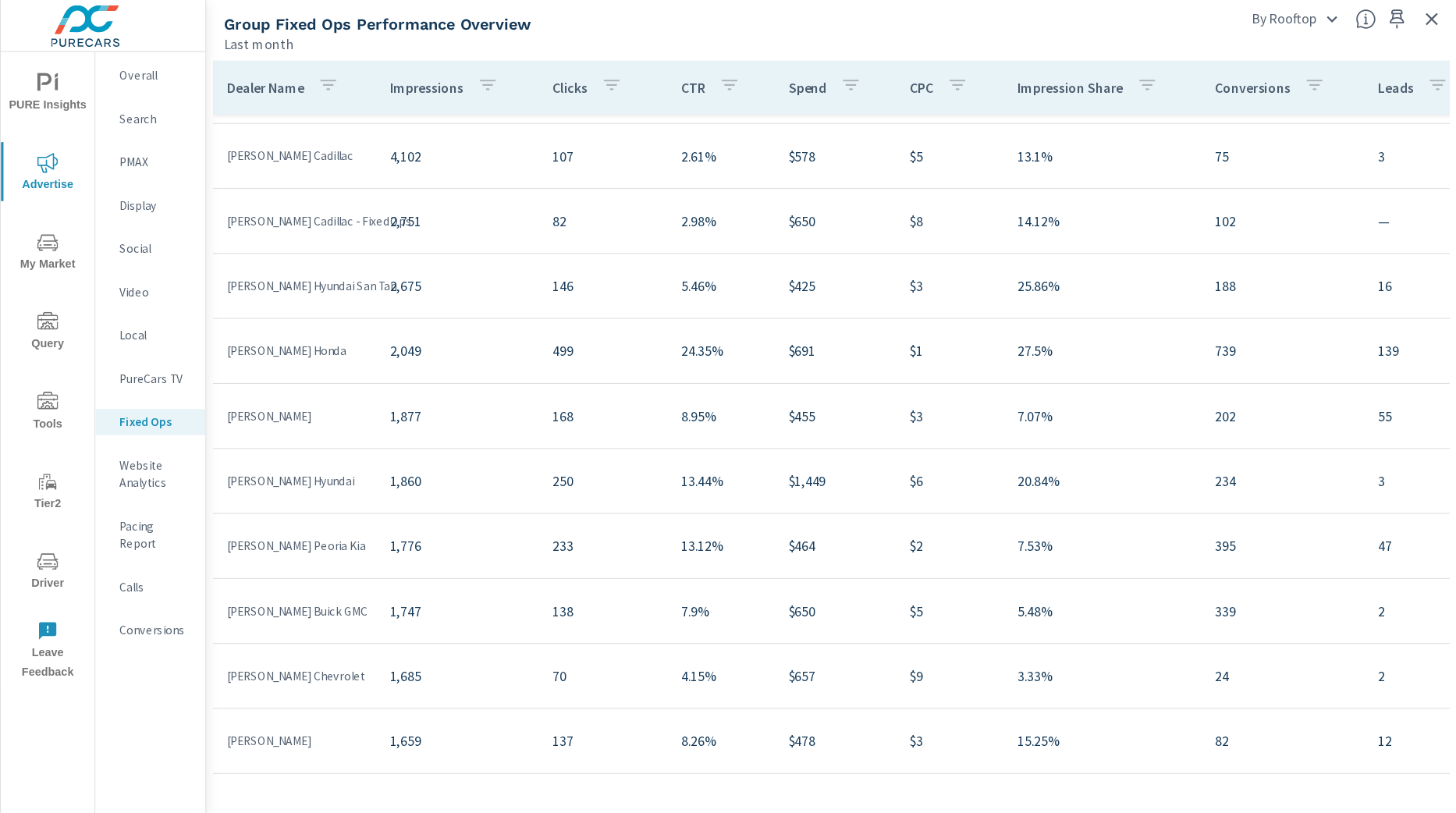
scroll to position [348, 0]
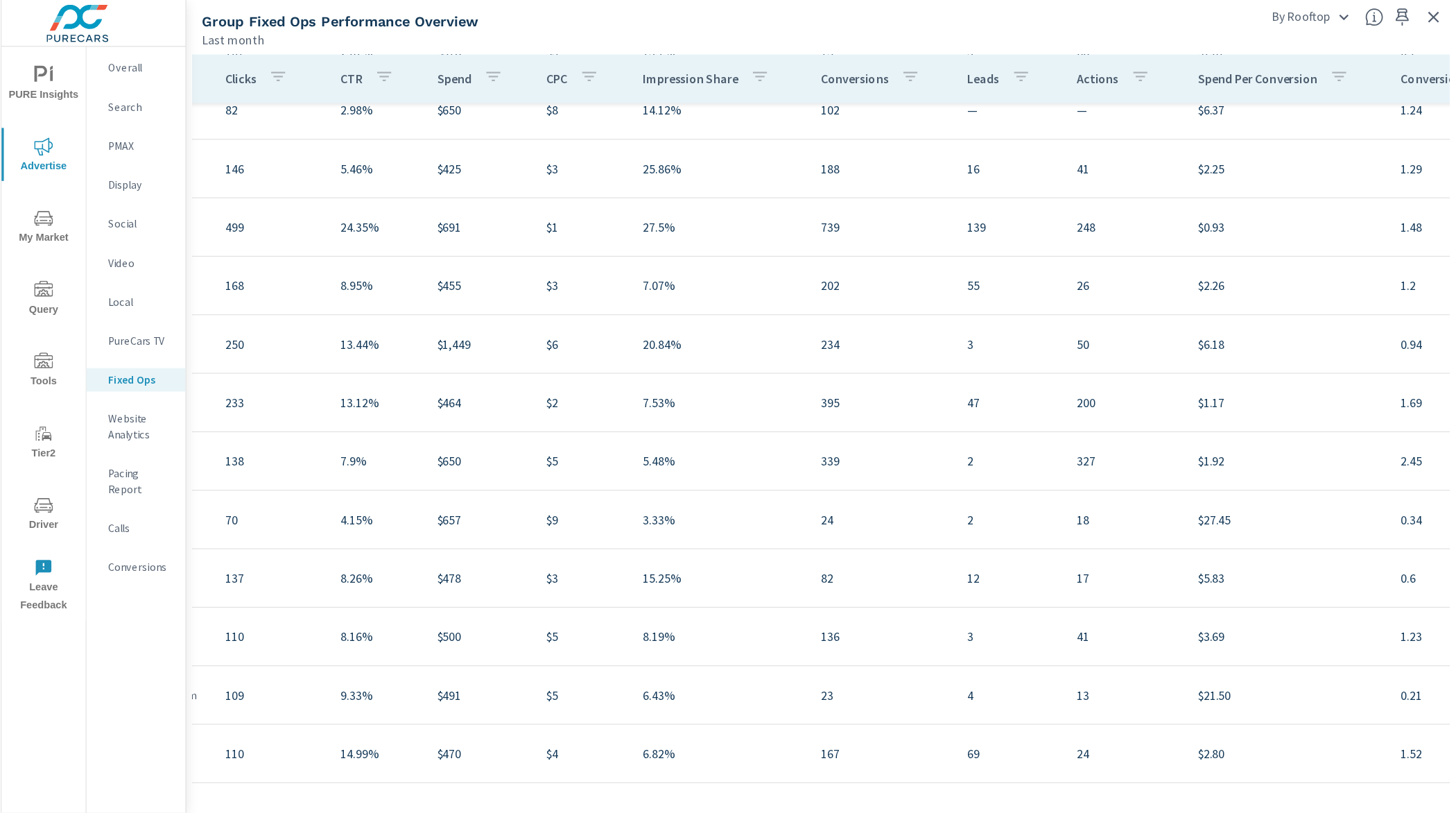
scroll to position [238, 0]
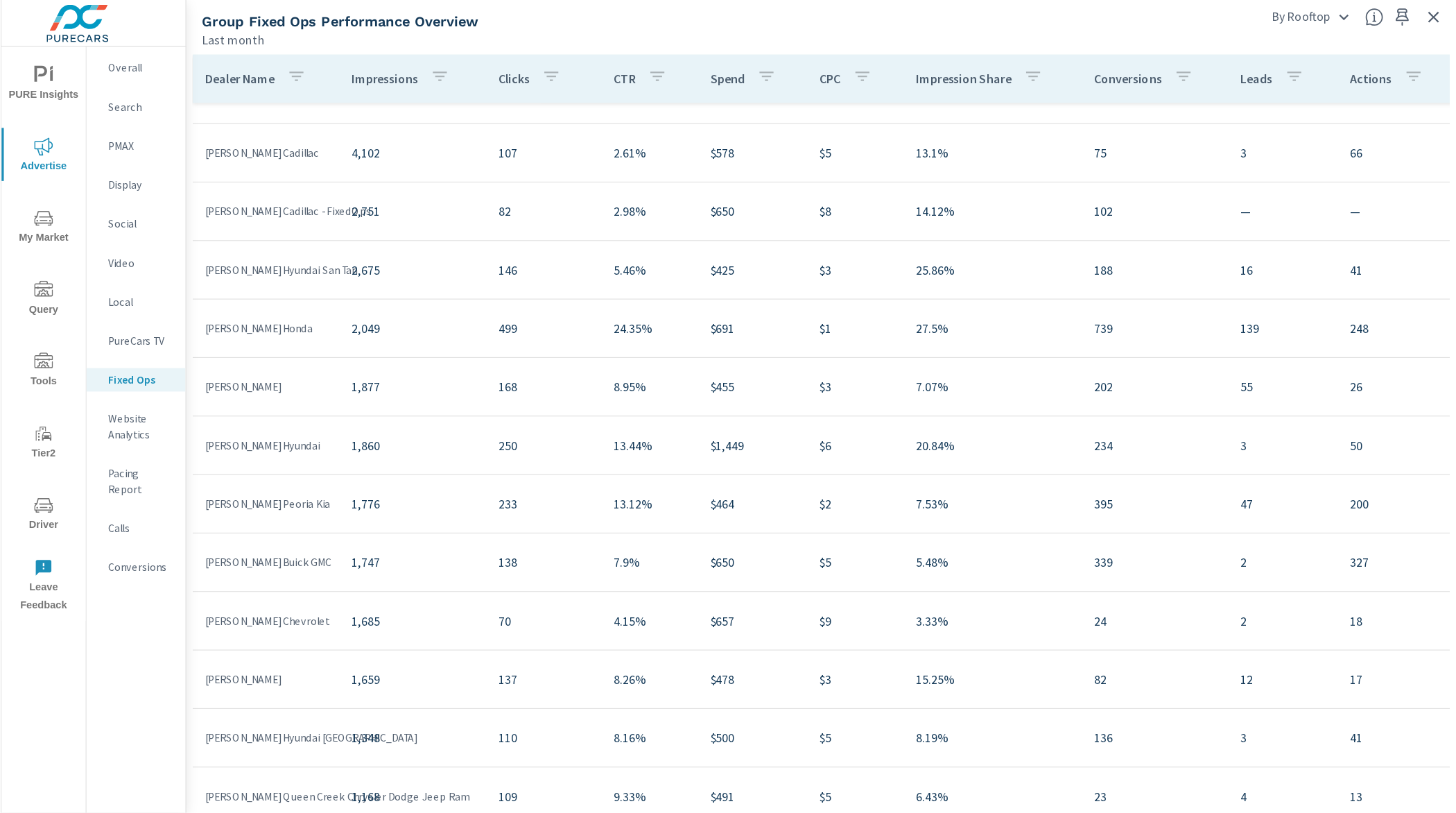
scroll to position [151, 0]
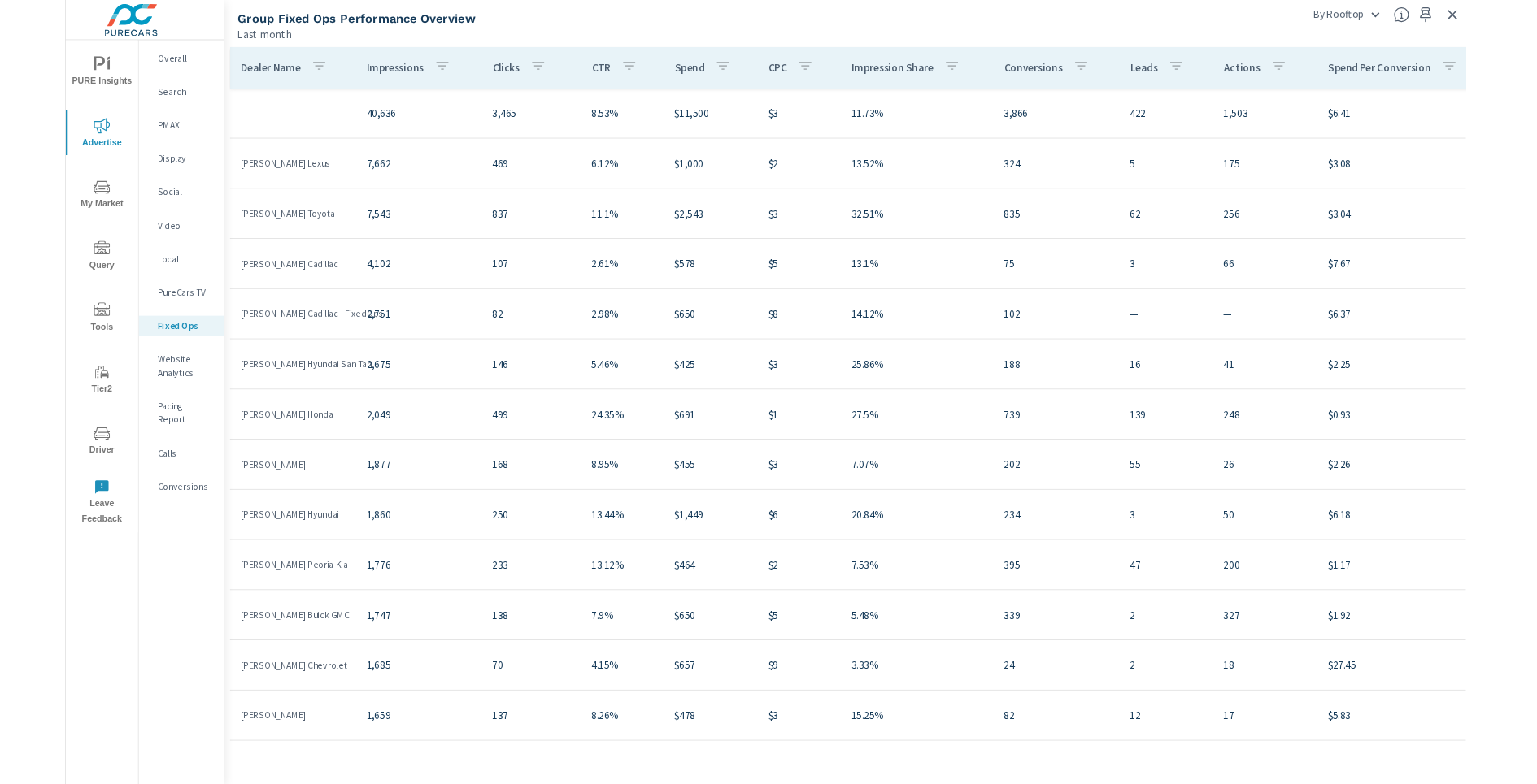
scroll to position [177, 0]
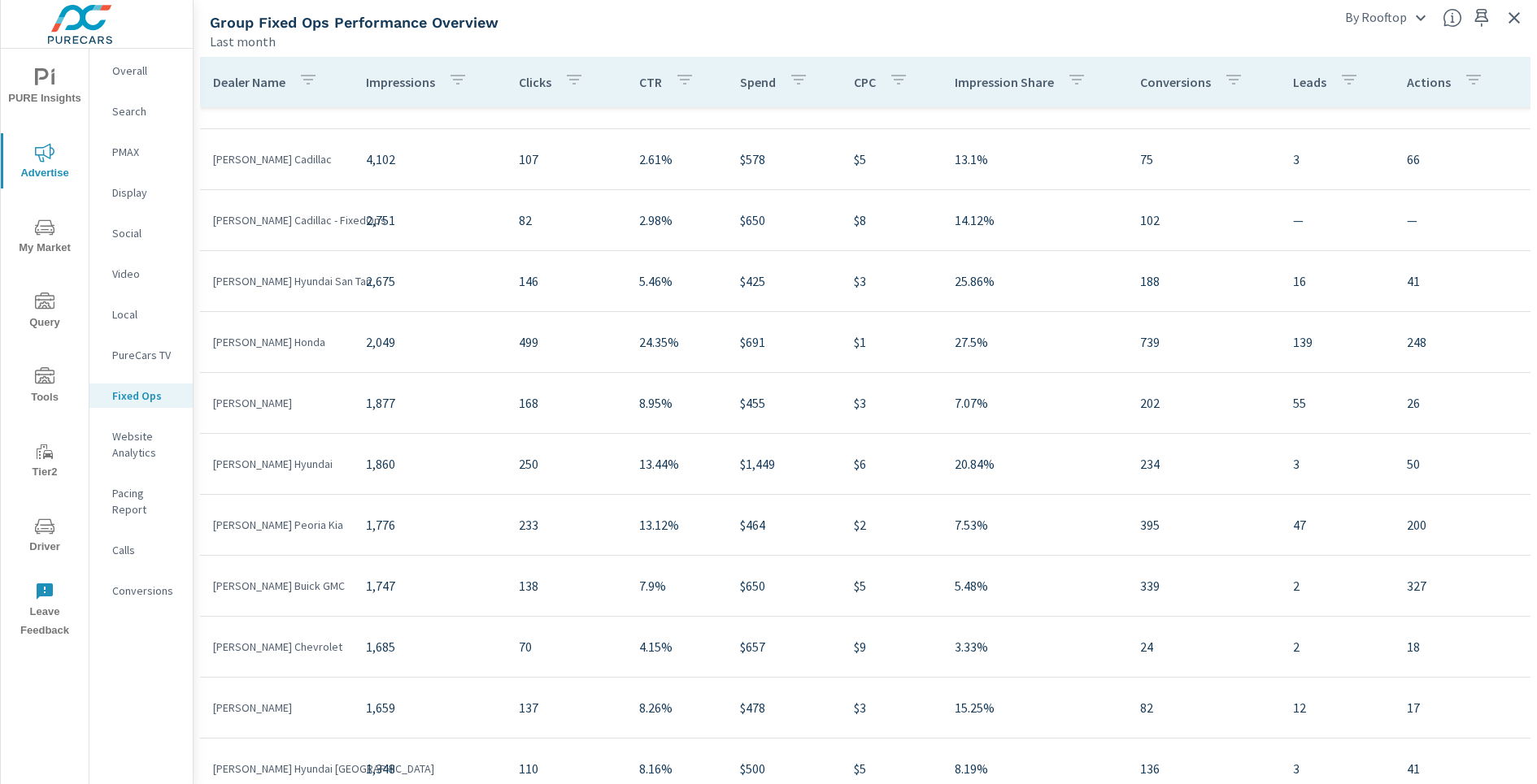
scroll to position [176, 0]
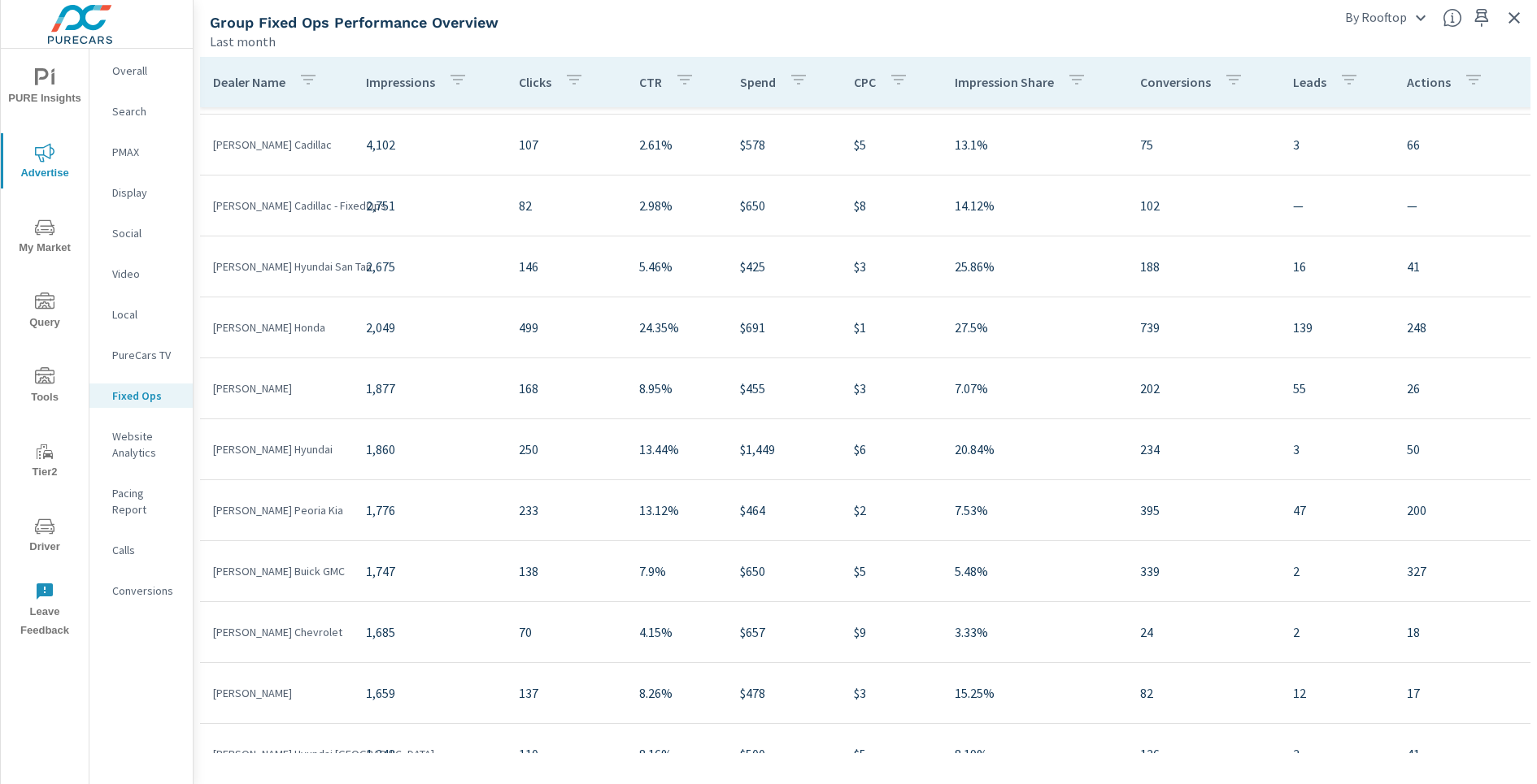
scroll to position [76, 0]
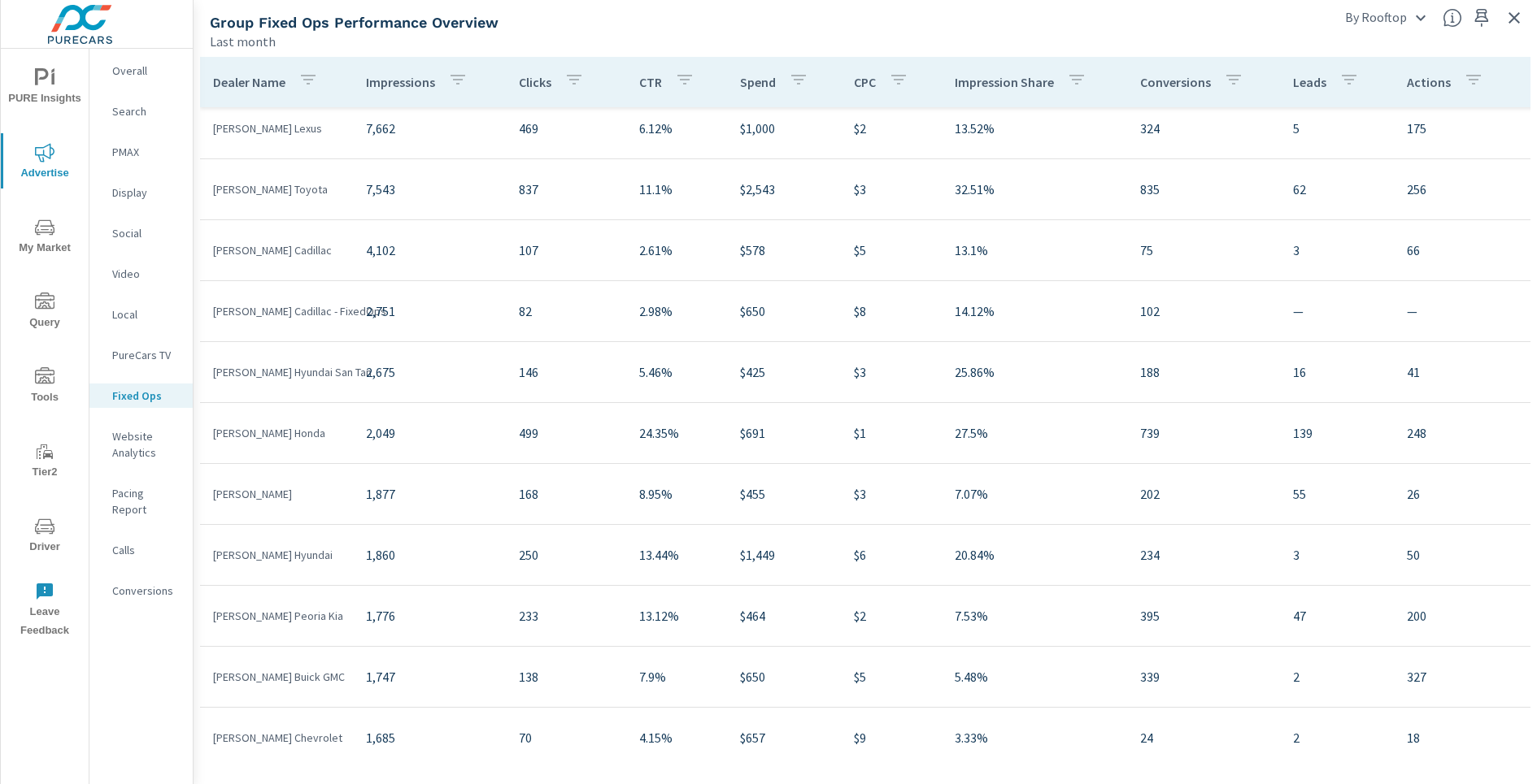
scroll to position [77, 0]
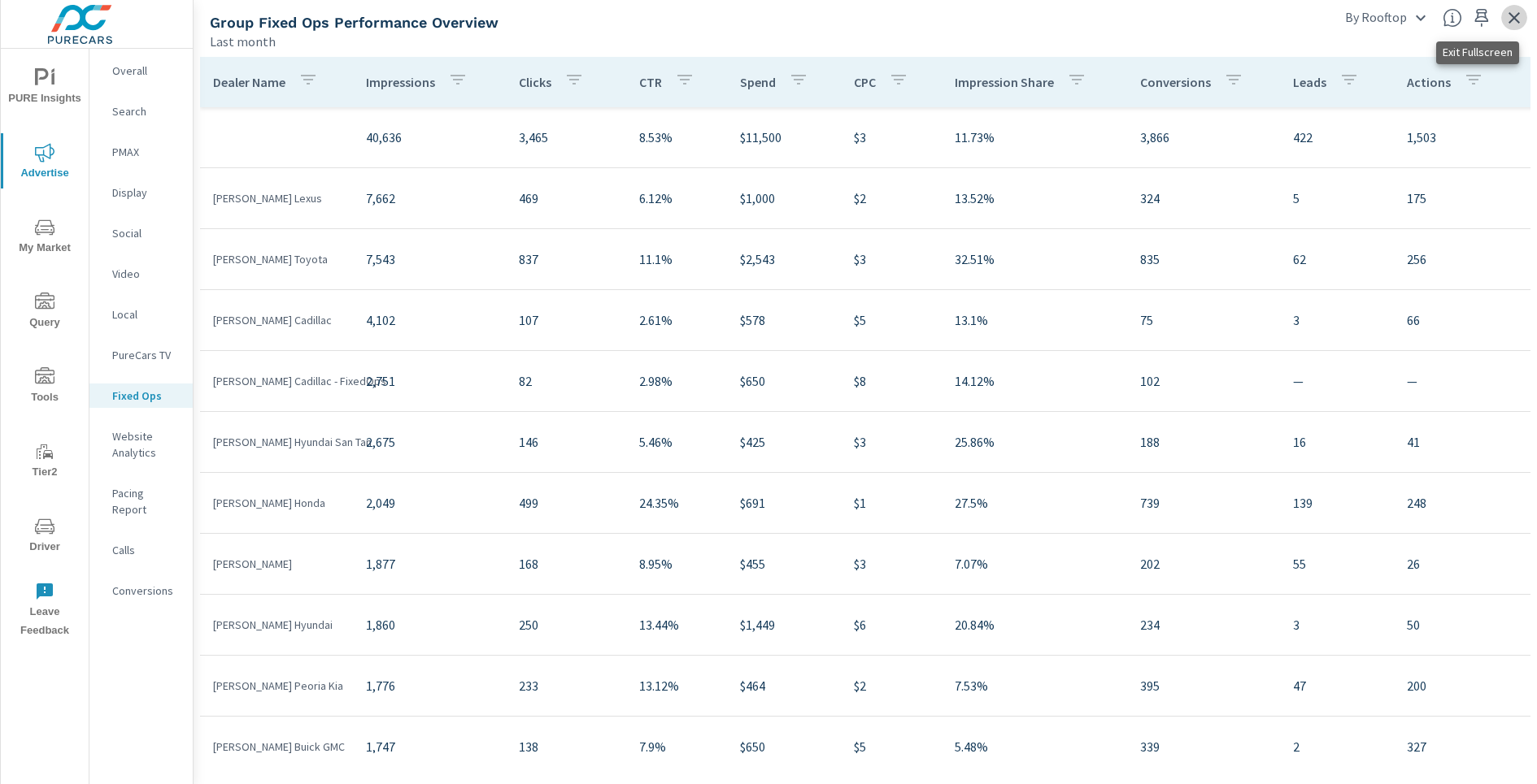
click at [1518, 25] on icon "button" at bounding box center [1514, 18] width 19 height 19
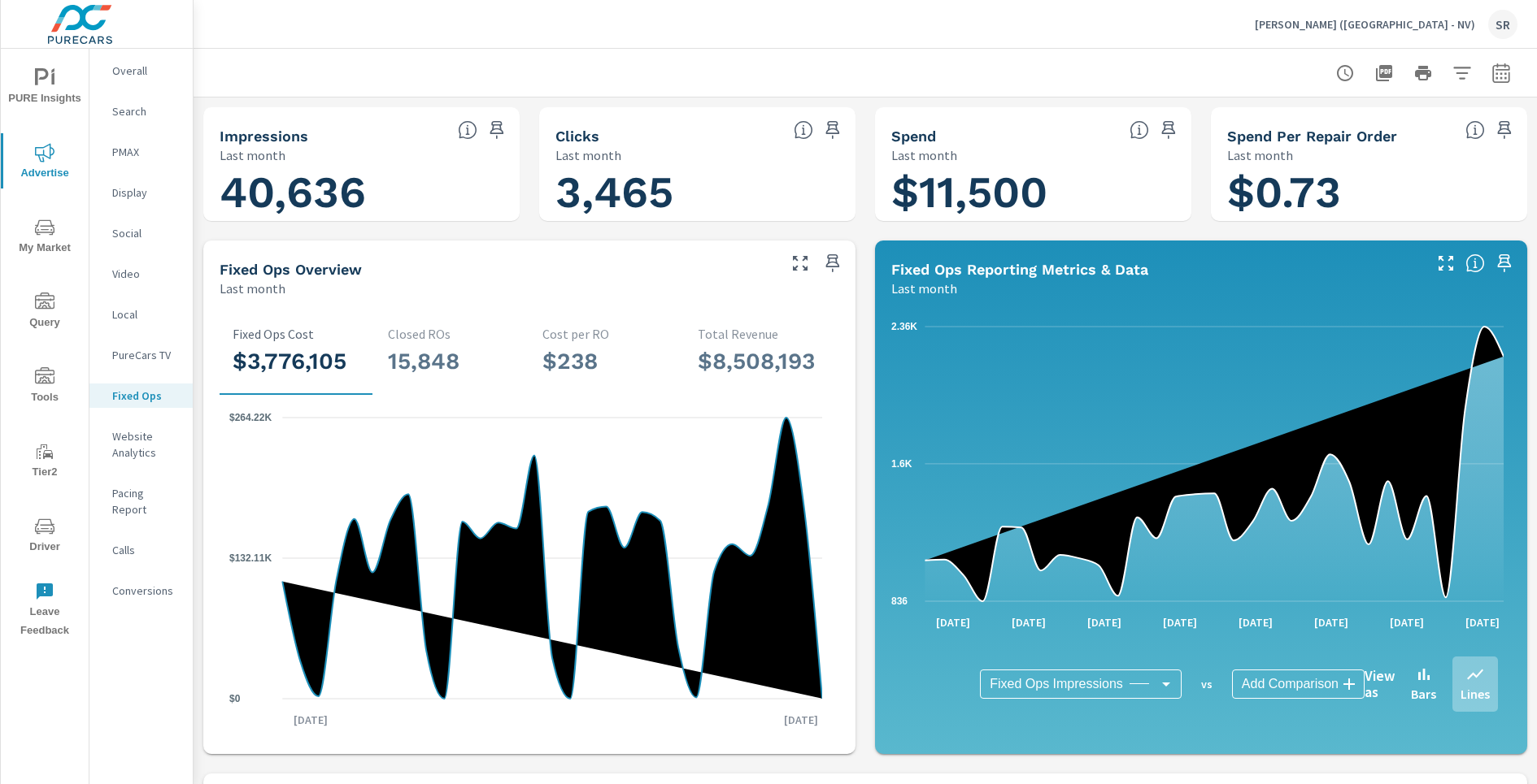
click at [1448, 33] on div "[PERSON_NAME] ([GEOGRAPHIC_DATA] - NV) SR" at bounding box center [1386, 24] width 263 height 29
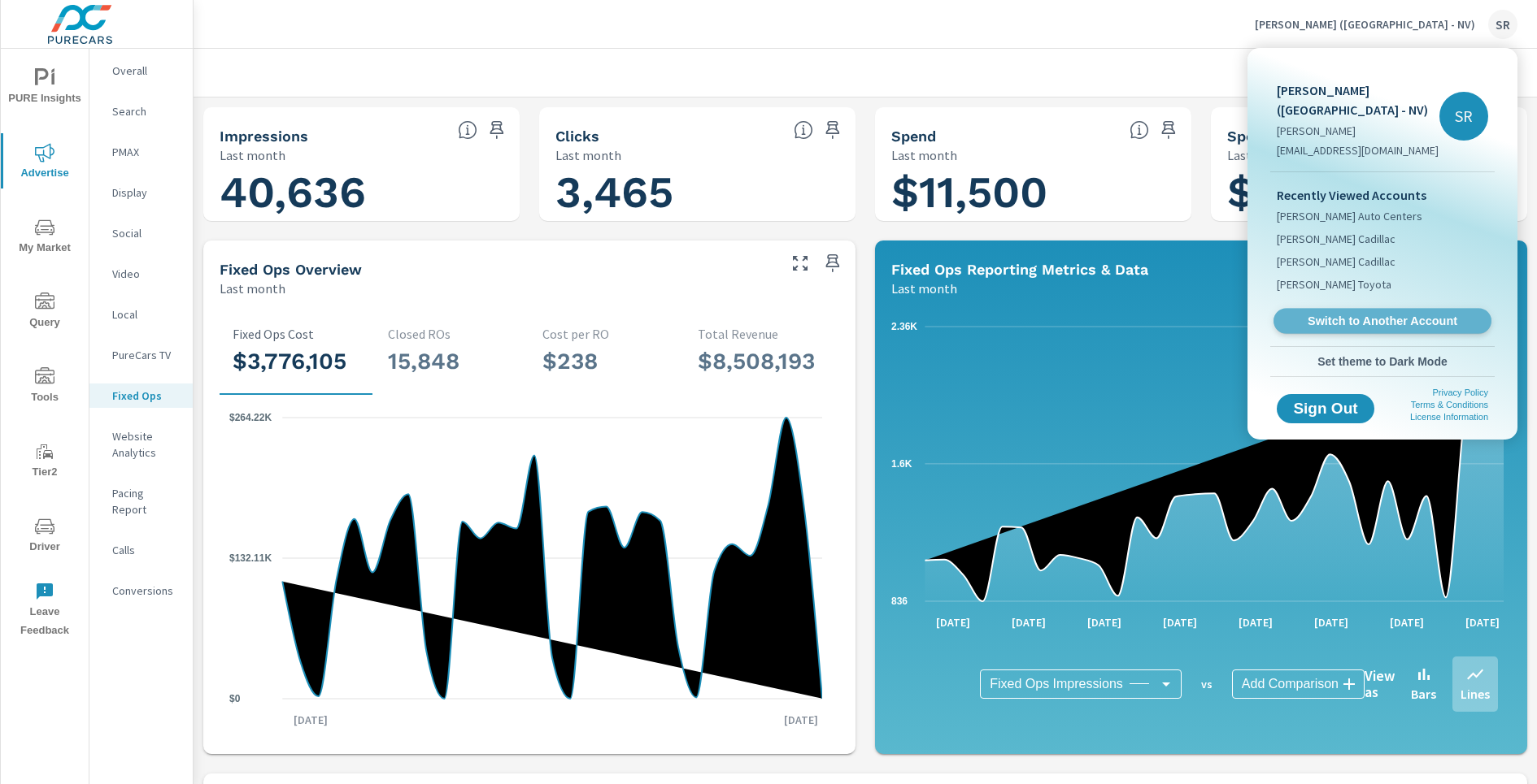
click at [1380, 314] on span "Switch to Another Account" at bounding box center [1381, 322] width 200 height 16
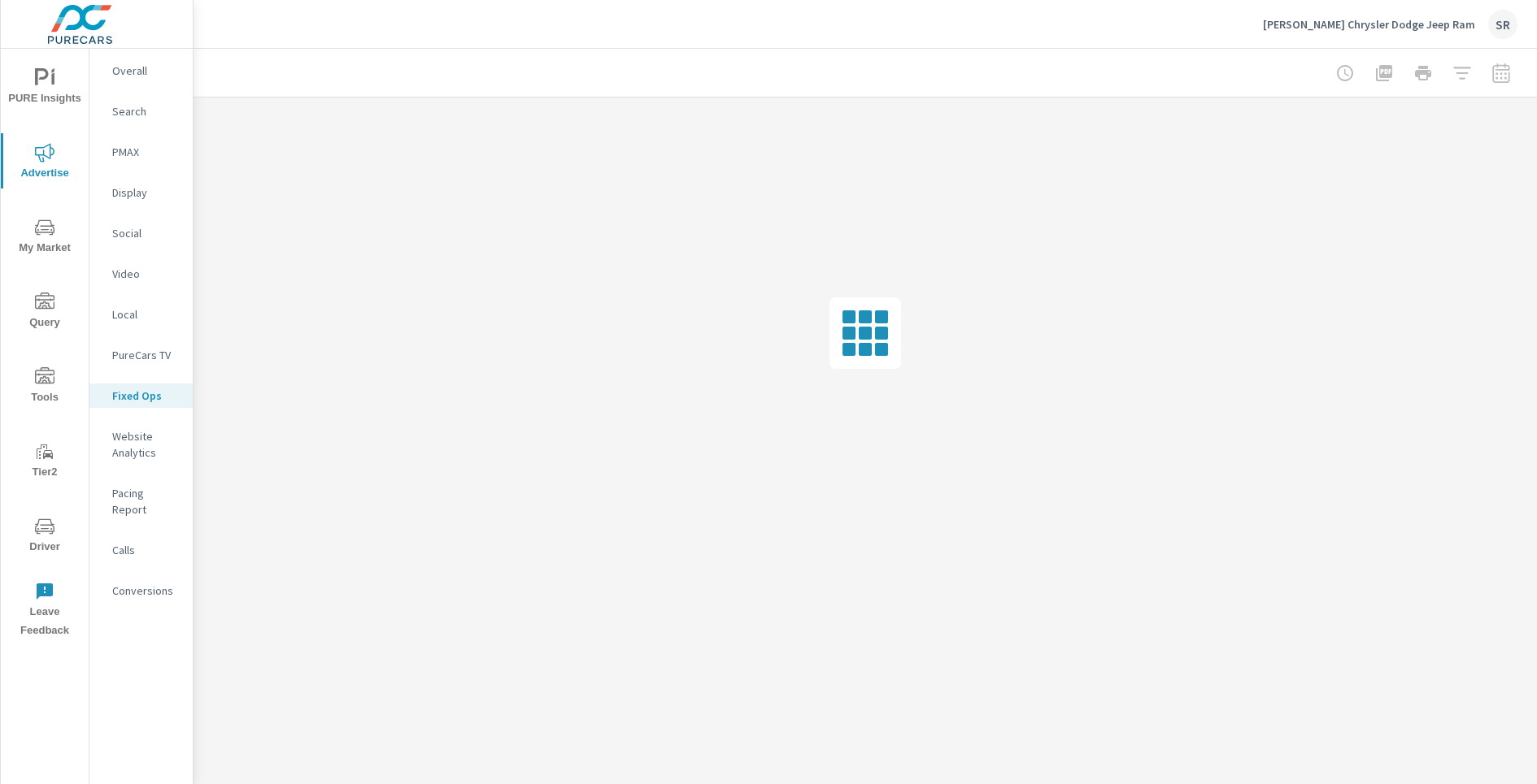
click at [1499, 81] on div at bounding box center [1423, 73] width 189 height 33
click at [1503, 71] on div at bounding box center [1423, 73] width 189 height 33
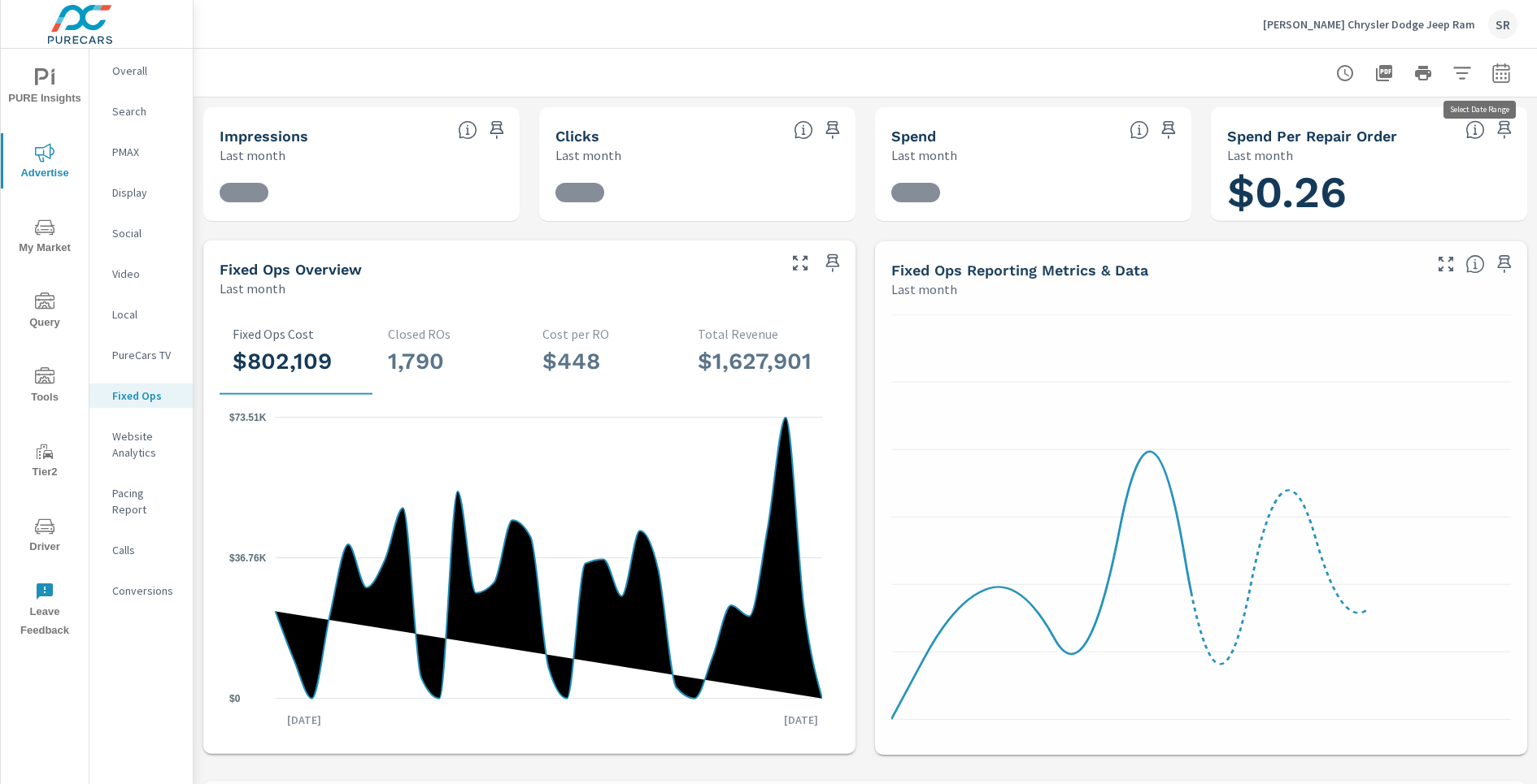
click at [1497, 76] on button "button" at bounding box center [1501, 73] width 33 height 33
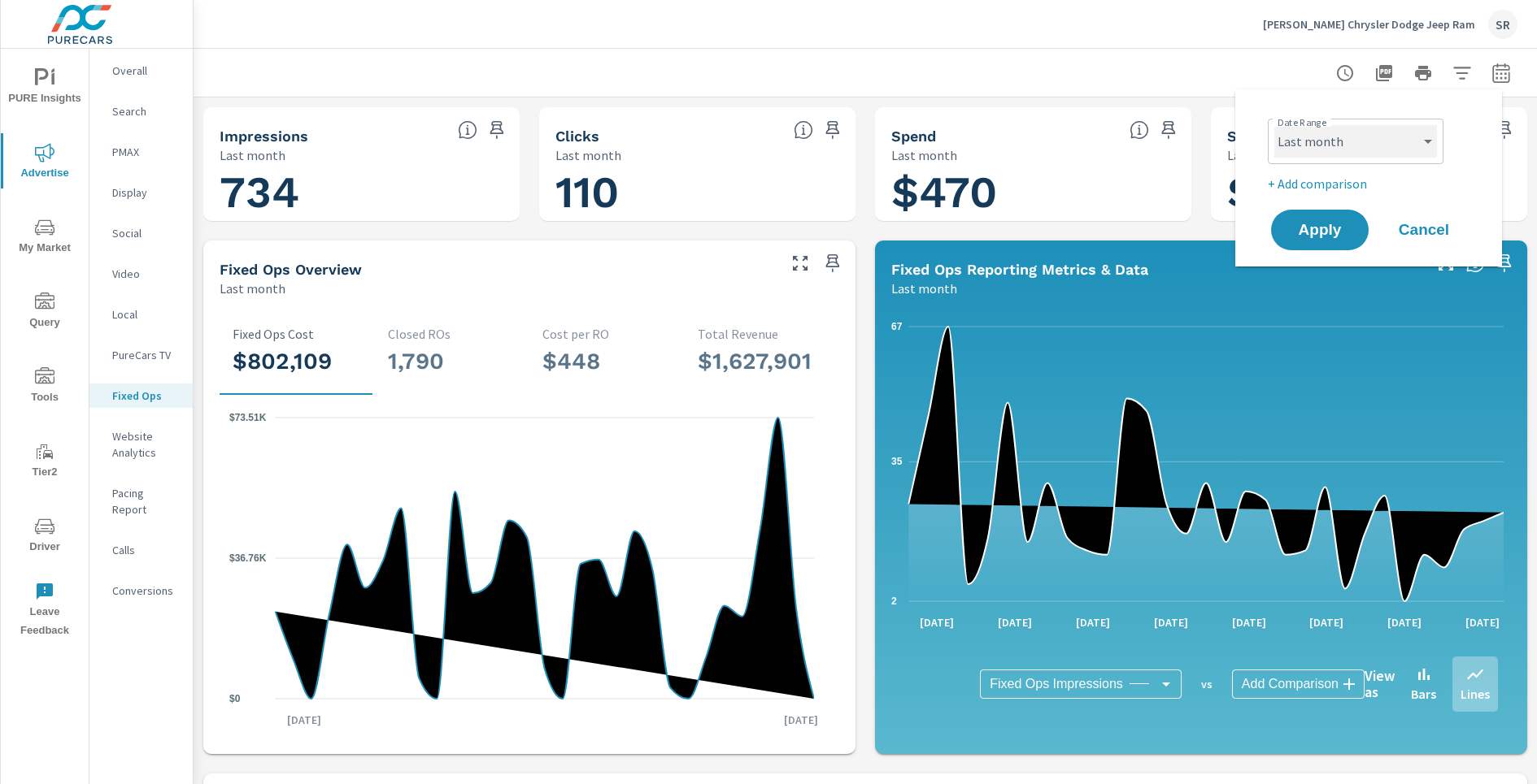
click at [1379, 149] on select "Custom [DATE] Last week Last 7 days Last 14 days Last 30 days Last 45 days Last…" at bounding box center [1355, 141] width 163 height 33
click at [1274, 125] on select "Custom [DATE] Last week Last 7 days Last 14 days Last 30 days Last 45 days Last…" at bounding box center [1355, 141] width 163 height 33
select select "Month to date"
click at [1355, 178] on p "+ Add comparison" at bounding box center [1372, 184] width 208 height 19
select select "Previous period"
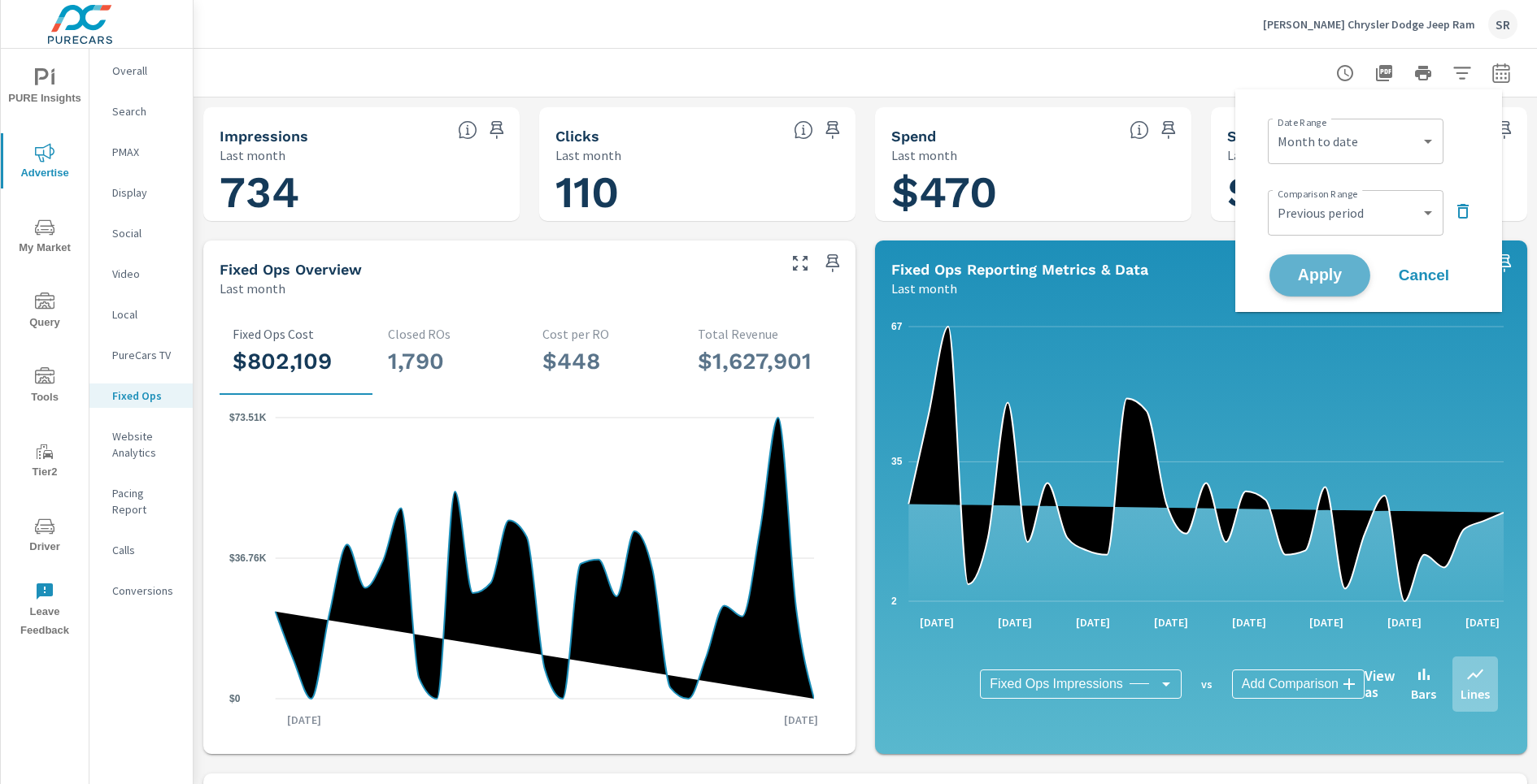
click at [1339, 272] on span "Apply" at bounding box center [1320, 276] width 67 height 16
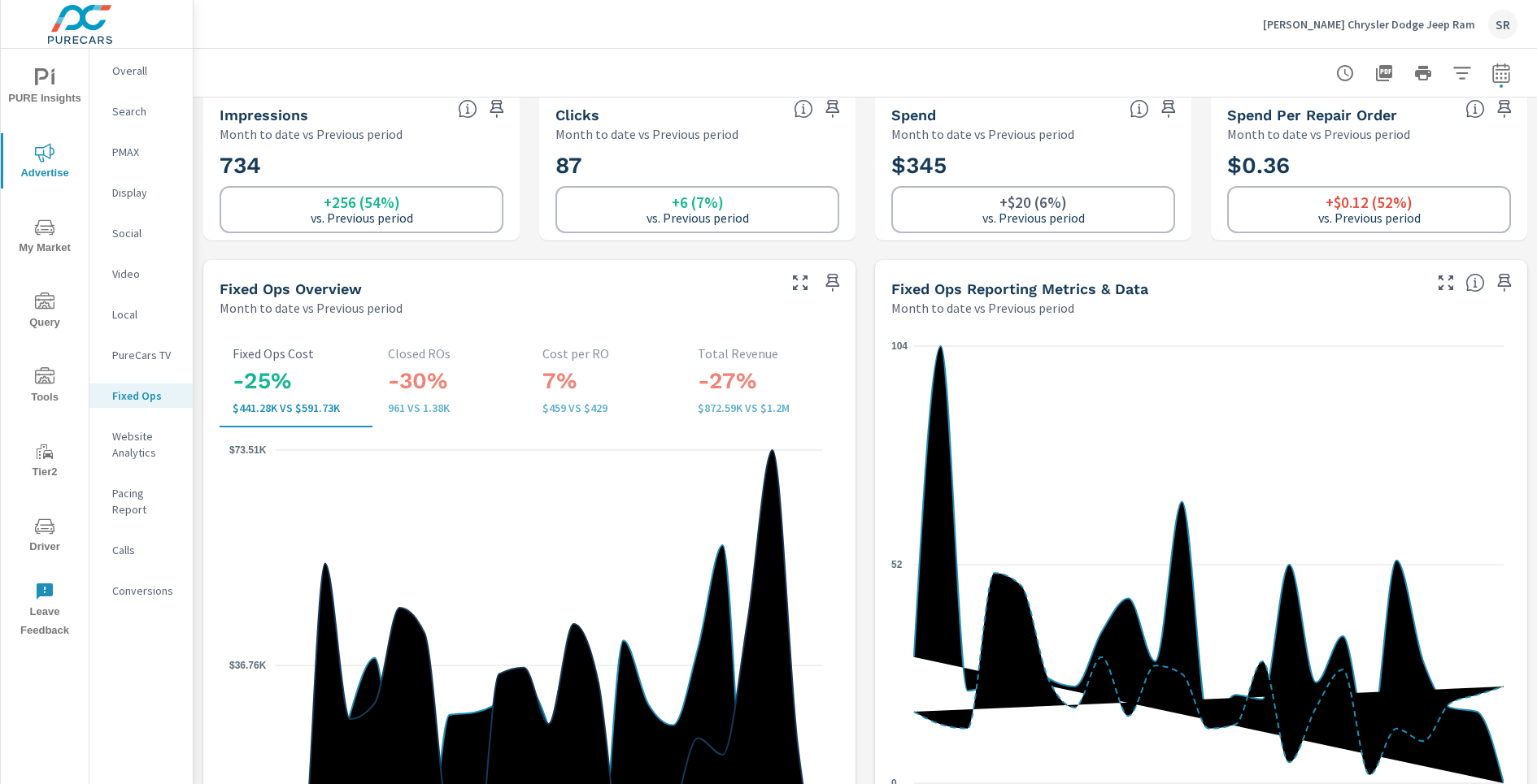
scroll to position [27, 0]
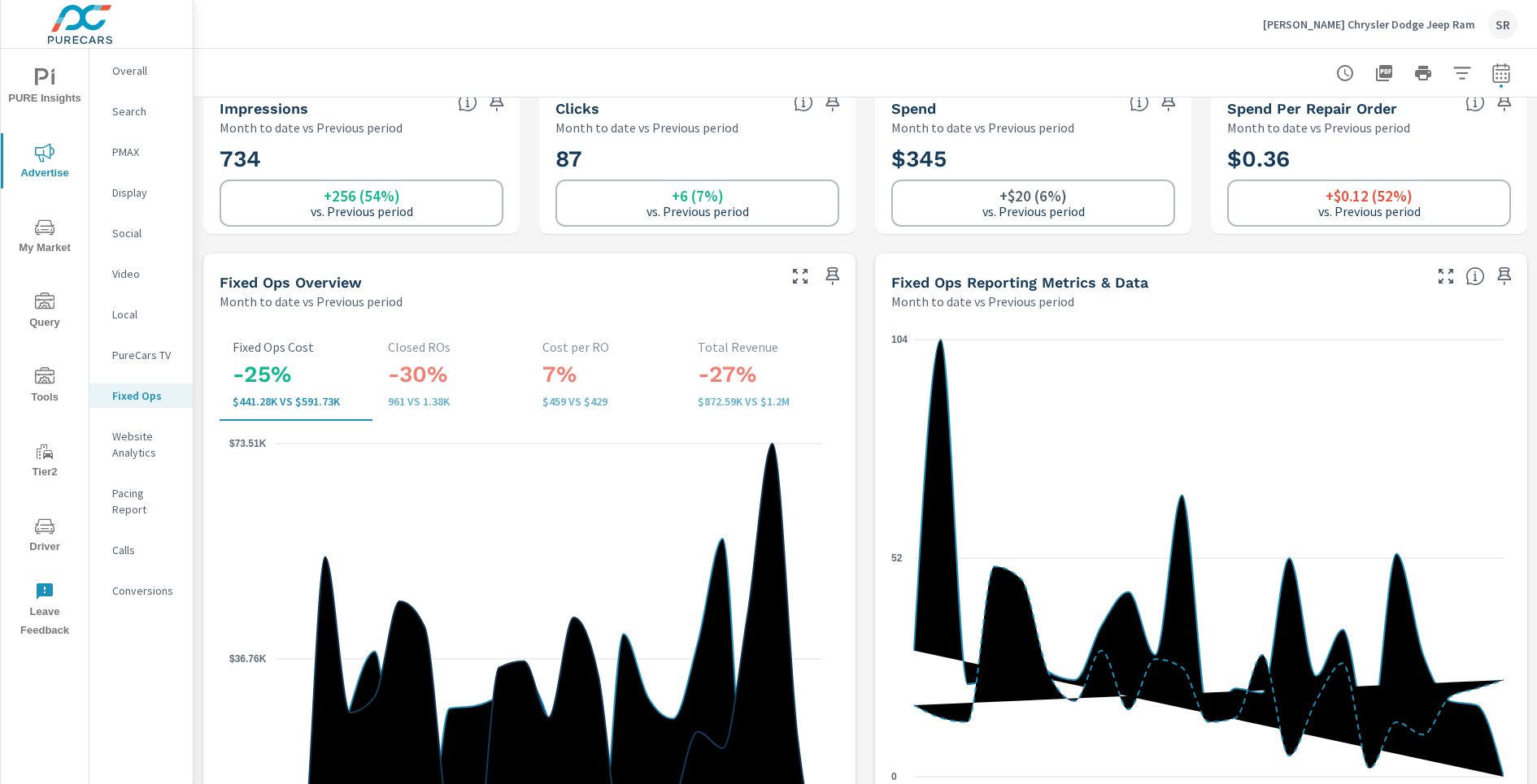
click at [115, 73] on p "Overall" at bounding box center [146, 70] width 68 height 16
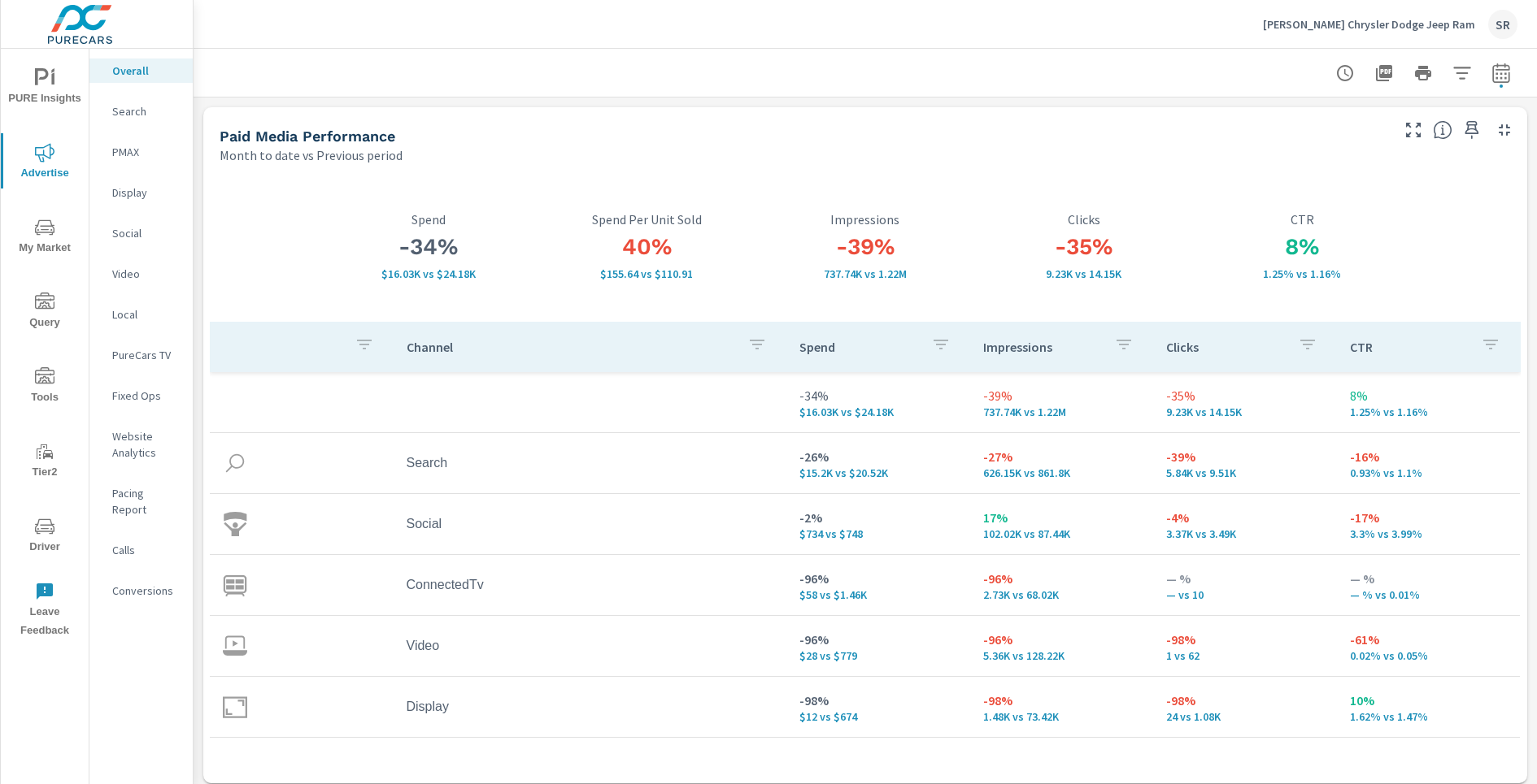
click at [154, 116] on p "Search" at bounding box center [146, 111] width 68 height 16
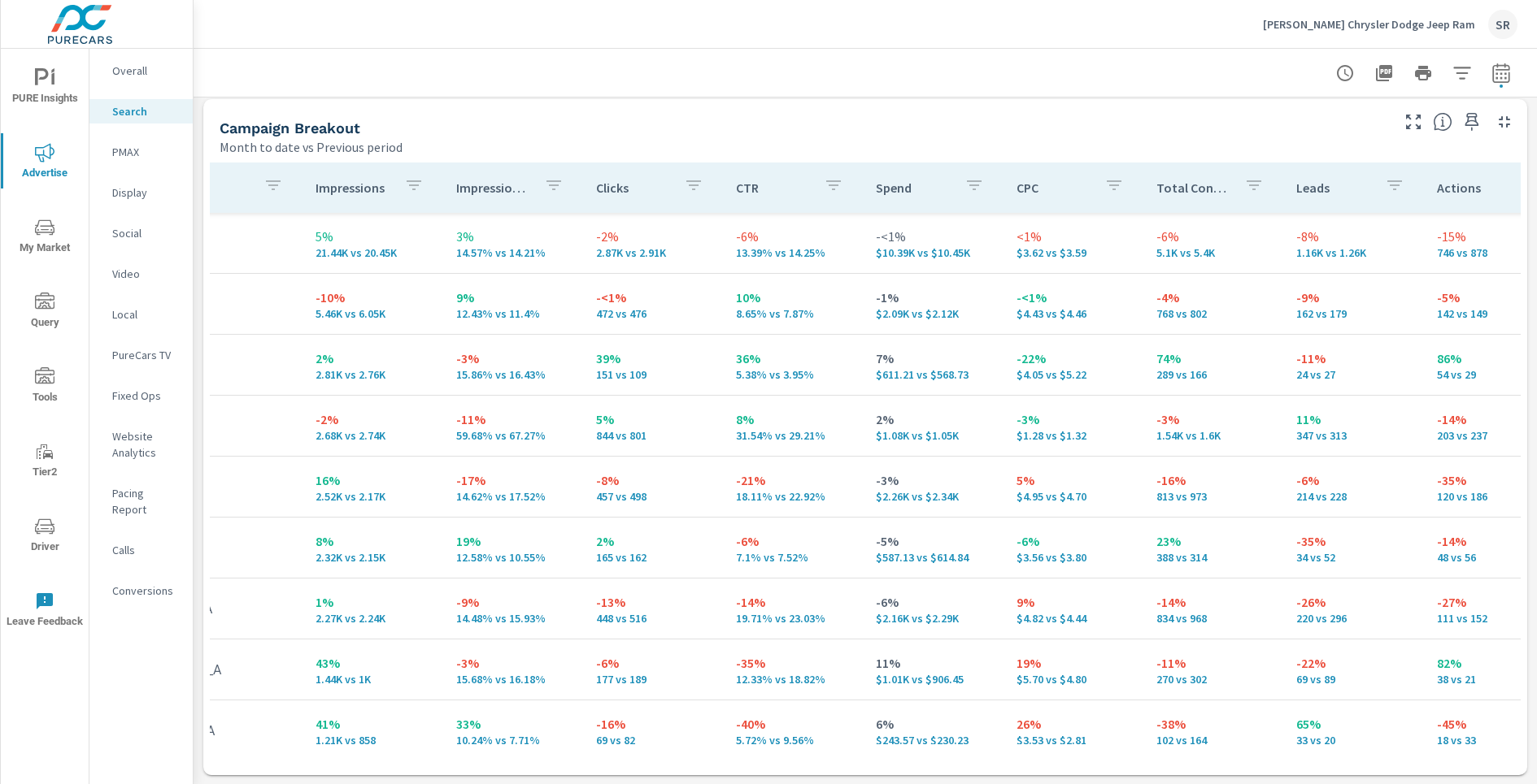
scroll to position [0, 226]
